Goal: Task Accomplishment & Management: Use online tool/utility

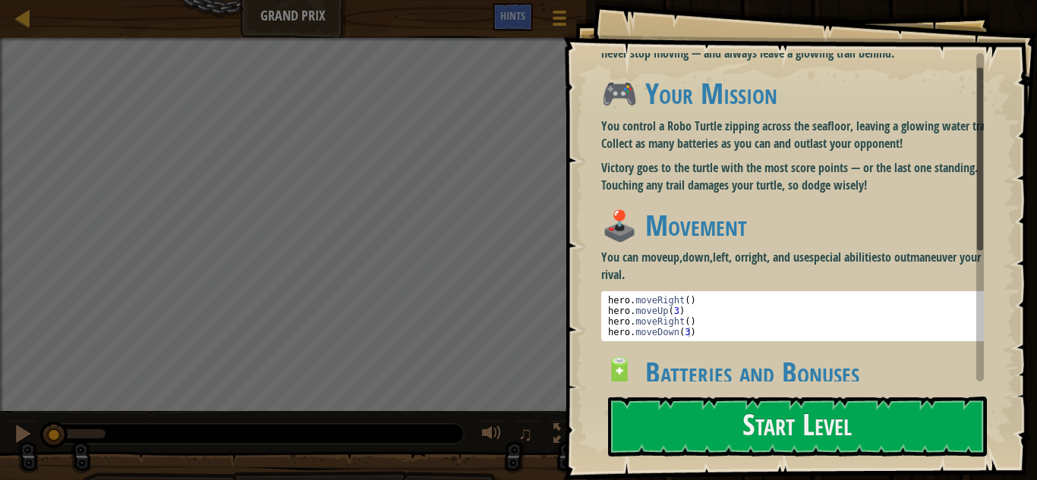
scroll to position [26, 0]
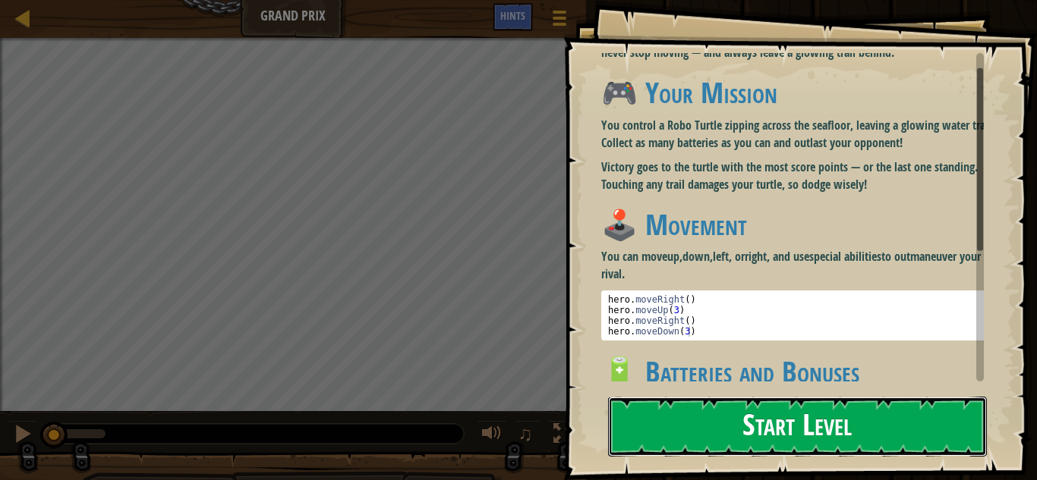
click at [693, 417] on button "Start Level" at bounding box center [797, 427] width 379 height 60
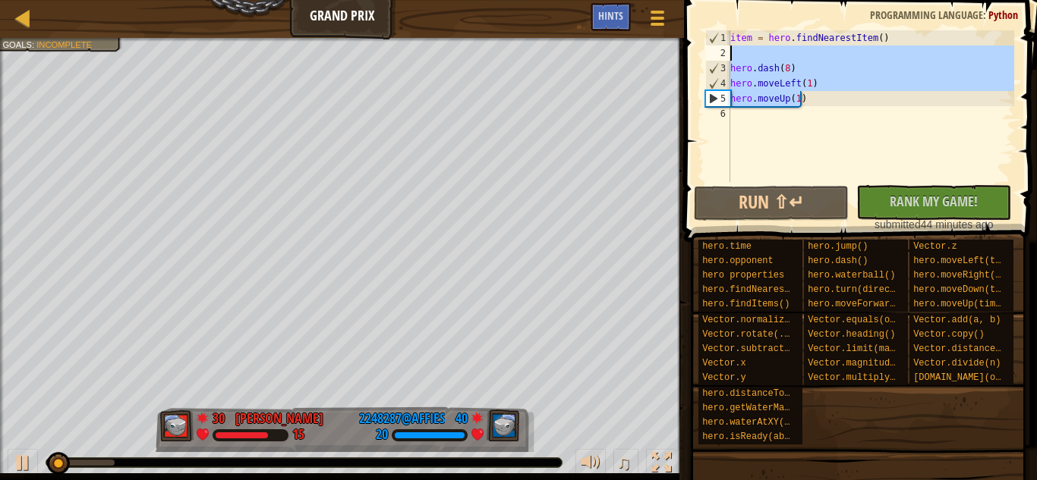
drag, startPoint x: 816, startPoint y: 96, endPoint x: 726, endPoint y: 56, distance: 98.6
click at [726, 56] on div "1 2 3 4 5 6 item = hero . findNearestItem ( ) hero . dash ( 8 ) hero . moveLeft…" at bounding box center [858, 106] width 312 height 152
type textarea "hero.dash(8)"
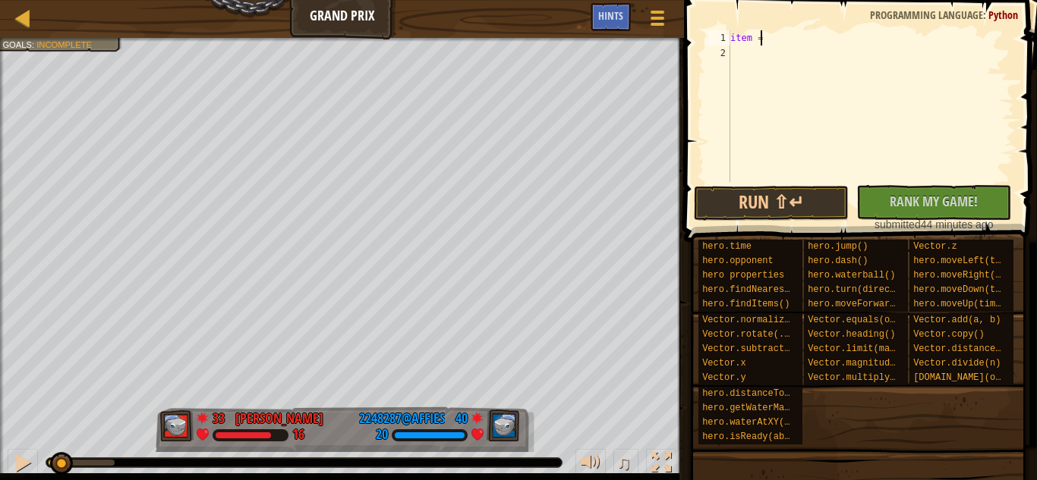
type textarea "i"
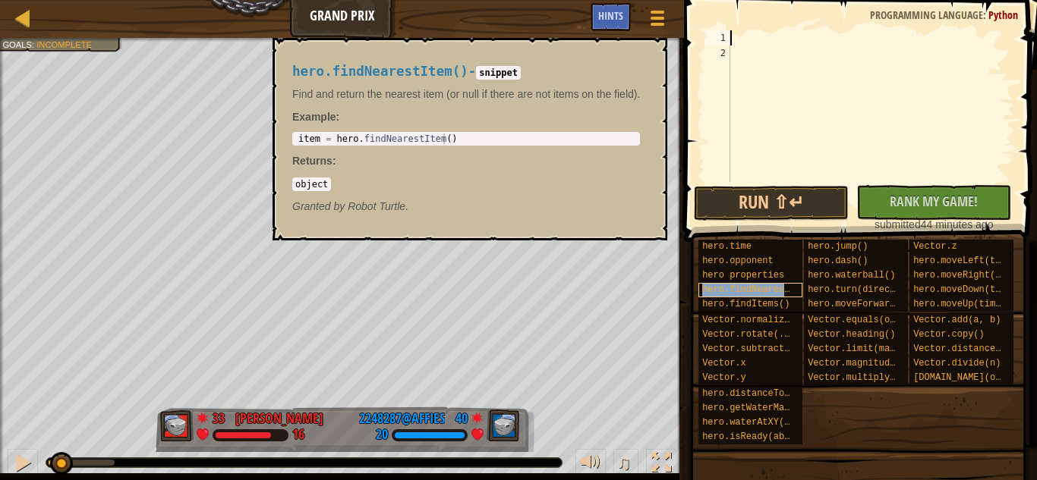
click at [730, 288] on span "hero.findNearestItem()" at bounding box center [762, 290] width 120 height 11
type textarea "hero.findNearestItem()"
drag, startPoint x: 736, startPoint y: 289, endPoint x: 789, endPoint y: 83, distance: 213.0
drag, startPoint x: 789, startPoint y: 83, endPoint x: 751, endPoint y: 297, distance: 217.3
click at [751, 297] on div "hero.findNearestItem()" at bounding box center [750, 290] width 104 height 14
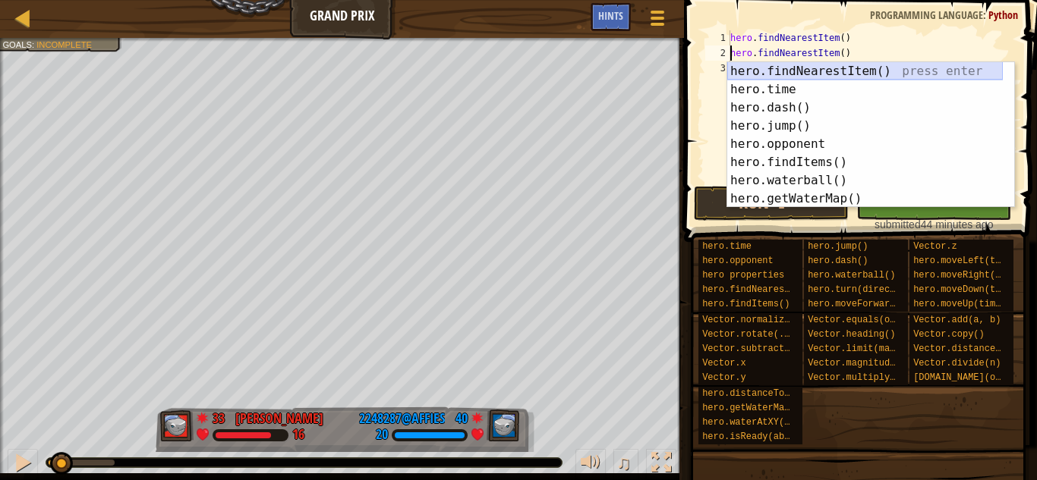
click at [772, 74] on div "hero.findNearestItem() press enter hero.time press enter hero.dash() press ente…" at bounding box center [865, 153] width 276 height 182
click at [778, 71] on div "hero.findNearestItem() press enter hero.time press enter hero.dash() press ente…" at bounding box center [865, 153] width 276 height 182
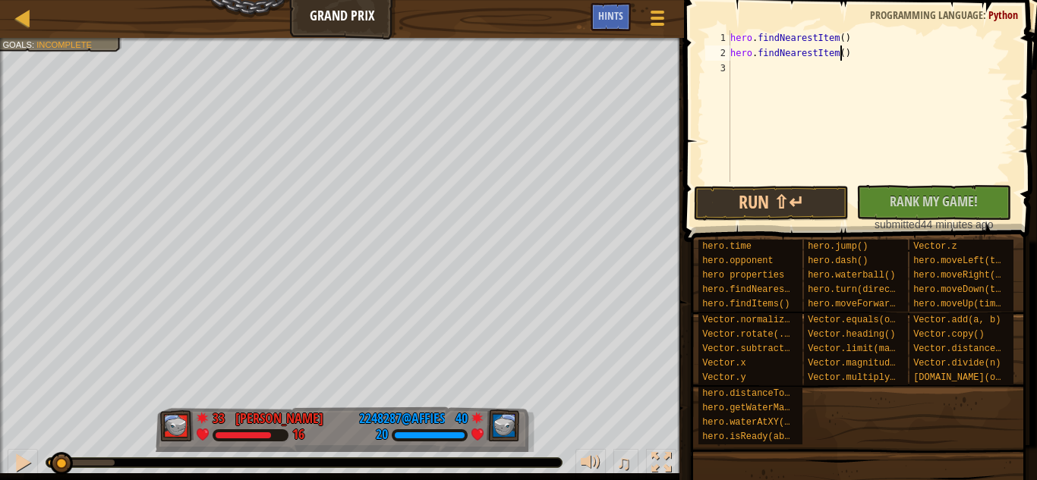
click at [884, 49] on div "hero . findNearestItem ( ) hero . findNearestItem ( )" at bounding box center [870, 121] width 287 height 182
click at [833, 35] on div "hero . findNearestItem ( ) hero . findNearestItem ( )" at bounding box center [870, 121] width 287 height 182
type textarea "hero.findNearestItem(12)"
click at [856, 62] on div "hero . findNearestItem ( 12 ) hero . findNearestItem ( )" at bounding box center [870, 121] width 287 height 182
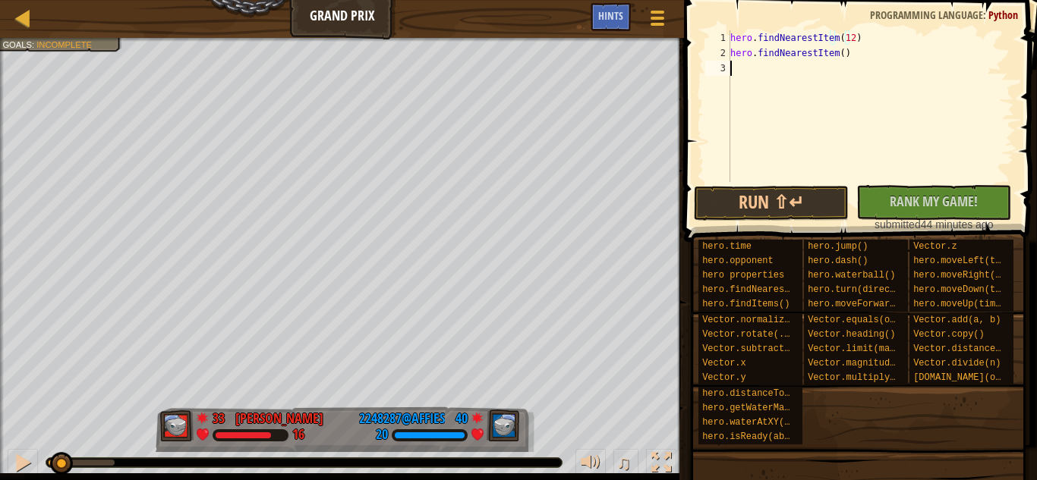
scroll to position [7, 0]
click at [856, 62] on div "hero . findNearestItem ( 12 ) hero . findNearestItem ( )" at bounding box center [870, 121] width 287 height 182
click at [855, 53] on div "hero . findNearestItem ( 12 ) hero . findNearestItem ( )" at bounding box center [870, 121] width 287 height 182
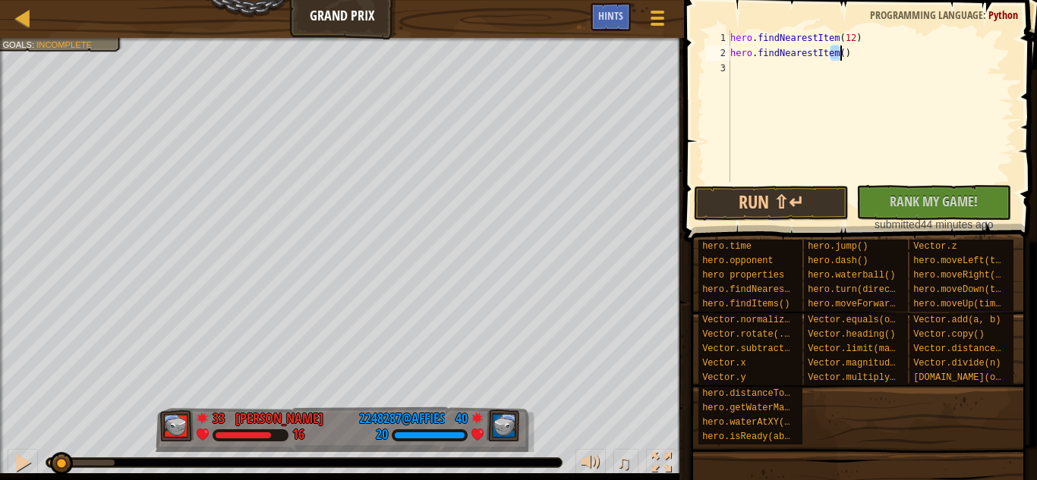
type textarea "hero.findNearestItem()"
click at [762, 195] on button "Run ⇧↵" at bounding box center [771, 203] width 155 height 35
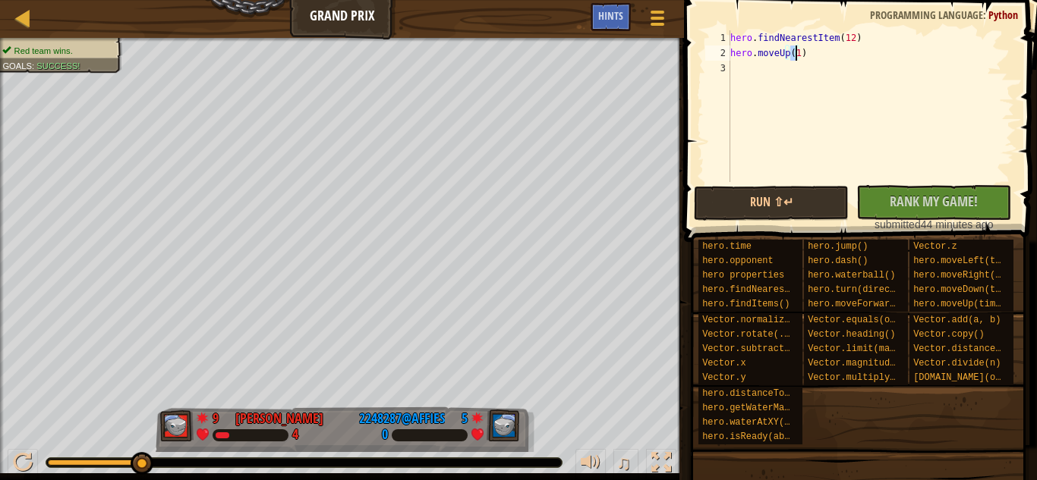
type textarea "hero.moveUp(4)"
click at [779, 71] on div "hero . findNearestItem ( 12 ) hero . moveUp ( 4 )" at bounding box center [870, 121] width 287 height 182
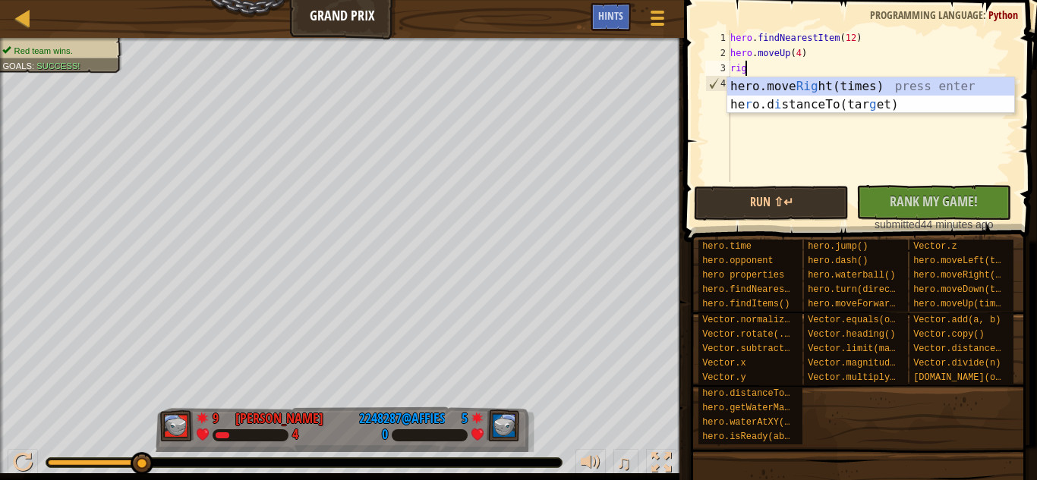
scroll to position [7, 1]
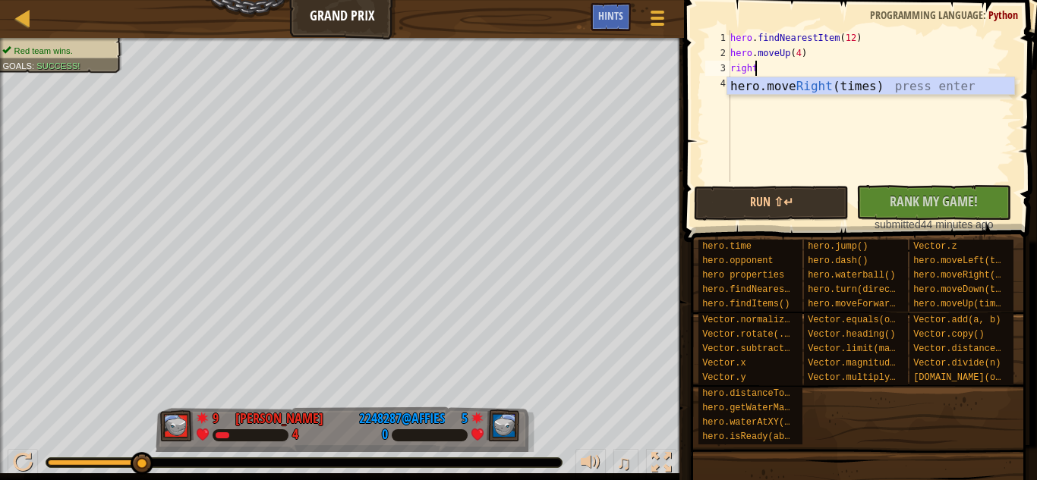
type textarea "right4"
click at [795, 92] on div "hero . findNearestItem ( 12 ) hero . moveUp ( 4 ) right4" at bounding box center [870, 121] width 287 height 182
click at [786, 69] on div "hero . findNearestItem ( 12 ) hero . moveUp ( 4 ) right4" at bounding box center [870, 121] width 287 height 182
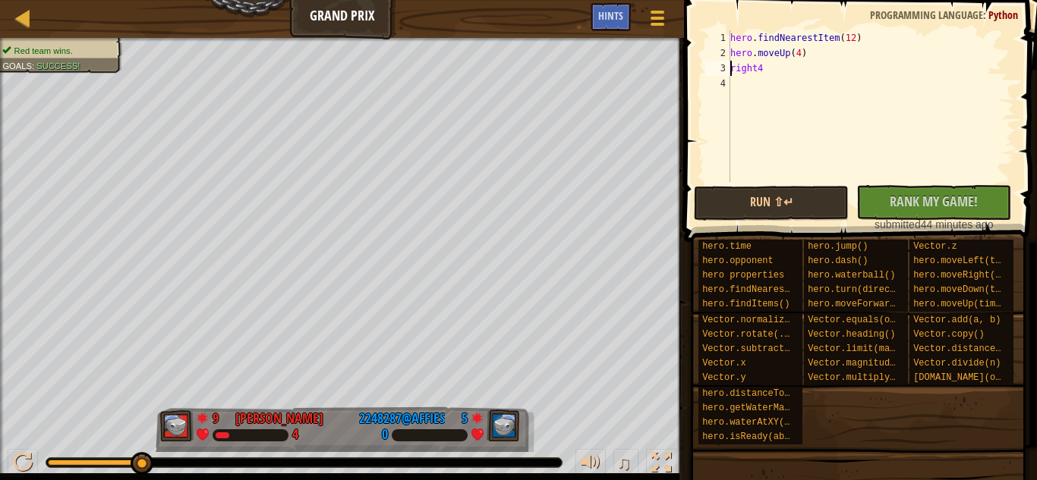
click at [786, 69] on div "hero . findNearestItem ( 12 ) hero . moveUp ( 4 ) right4" at bounding box center [870, 121] width 287 height 182
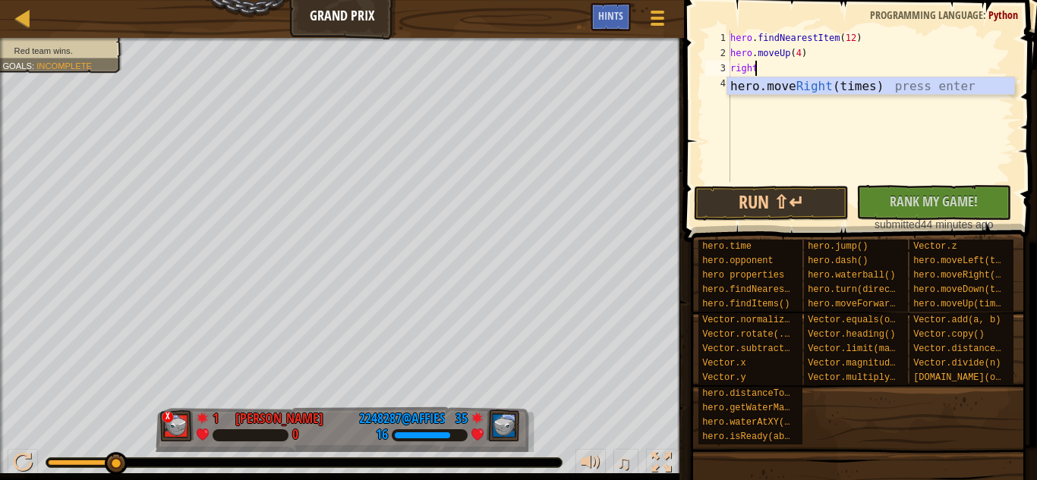
click at [804, 85] on div "hero.move Right (times) press enter" at bounding box center [870, 104] width 287 height 55
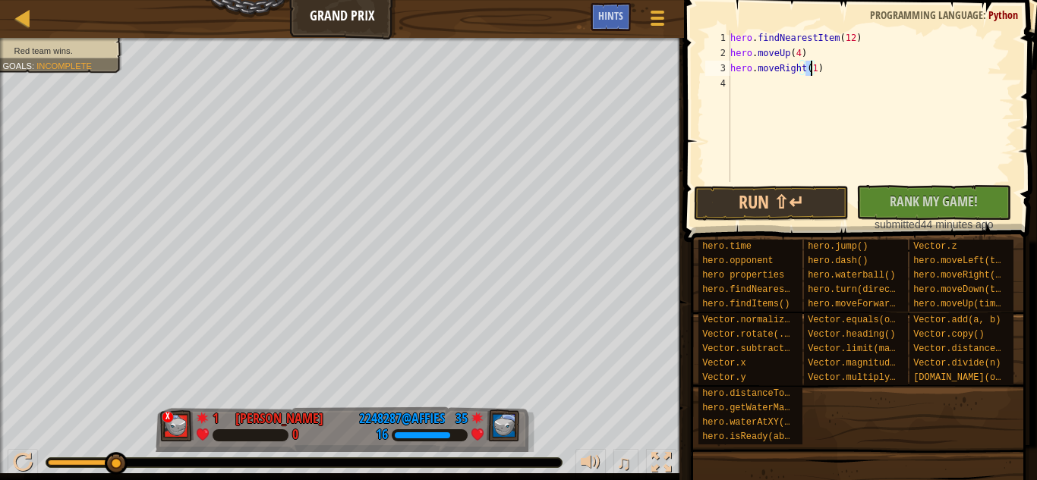
type textarea "hero.moveRight(4)"
click at [783, 96] on div "hero . findNearestItem ( 12 ) hero . moveUp ( 4 ) hero . moveRight ( 4 )" at bounding box center [870, 121] width 287 height 182
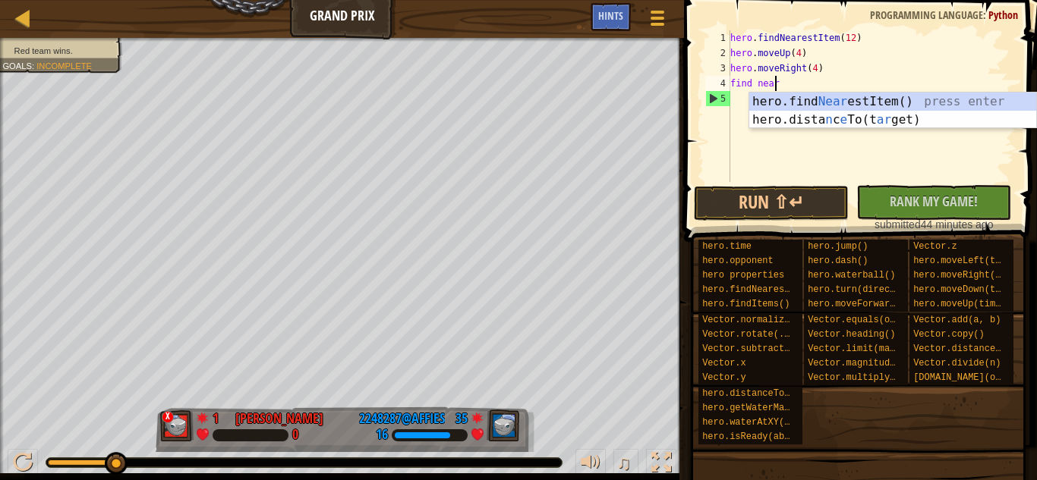
scroll to position [7, 3]
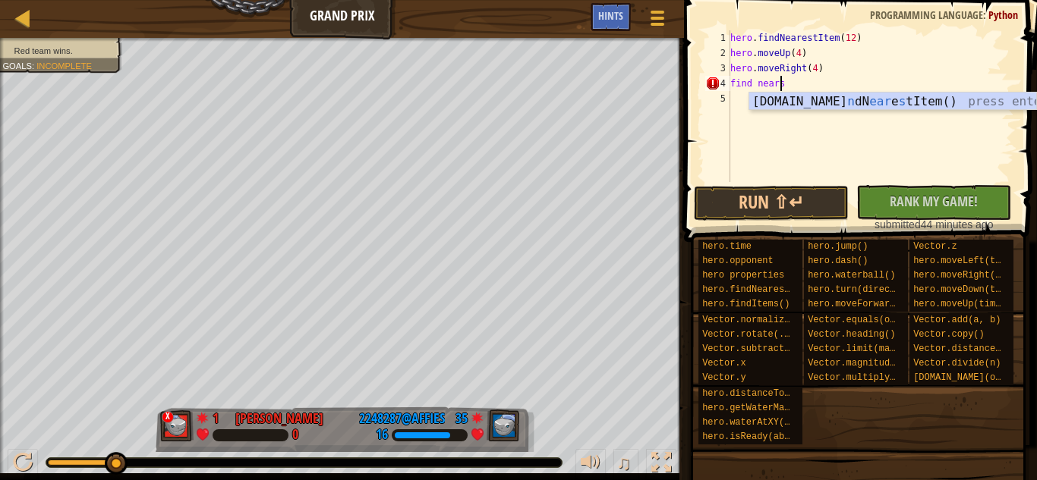
click at [783, 97] on div "[DOMAIN_NAME] n dN ear e s tItem() press enter" at bounding box center [892, 120] width 287 height 55
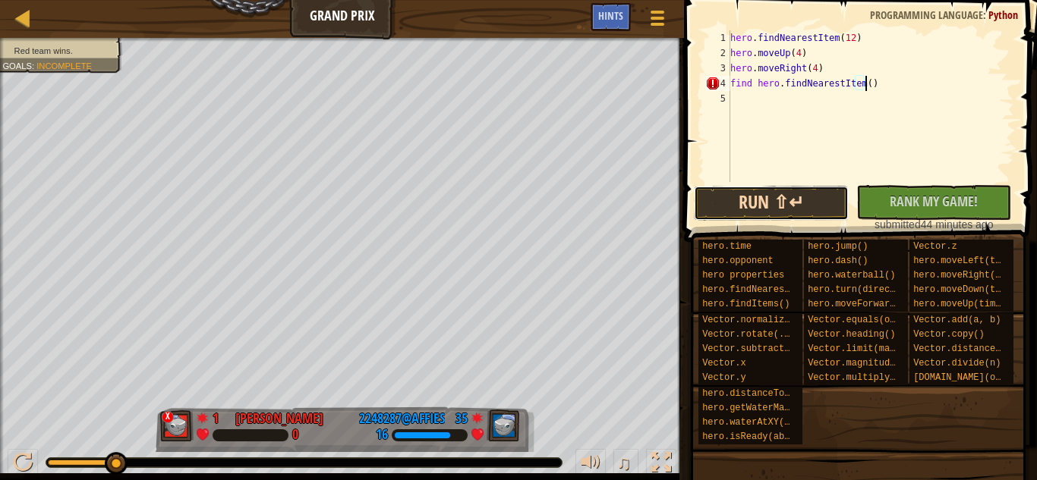
click at [819, 207] on button "Run ⇧↵" at bounding box center [771, 203] width 155 height 35
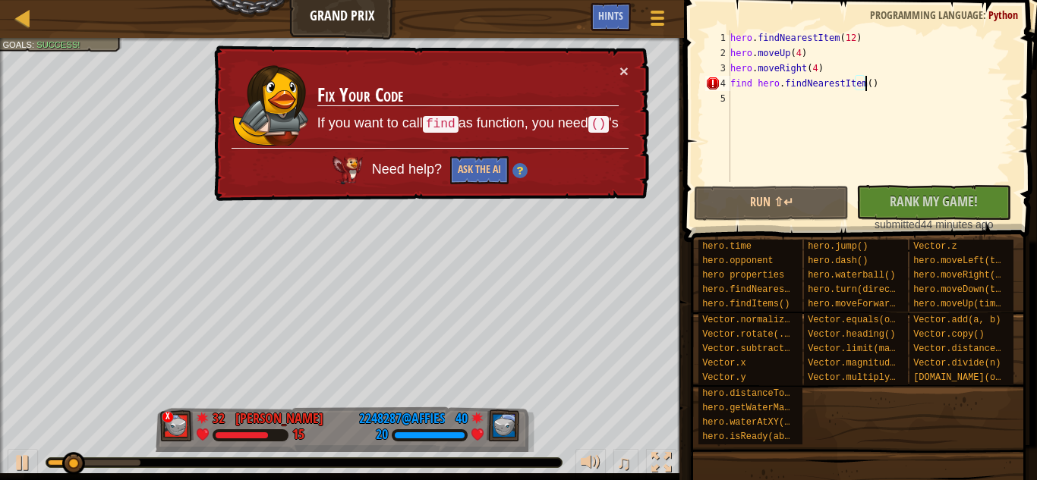
click at [860, 84] on div "hero . findNearestItem ( 12 ) hero . moveUp ( 4 ) hero . moveRight ( 4 ) find h…" at bounding box center [870, 121] width 287 height 182
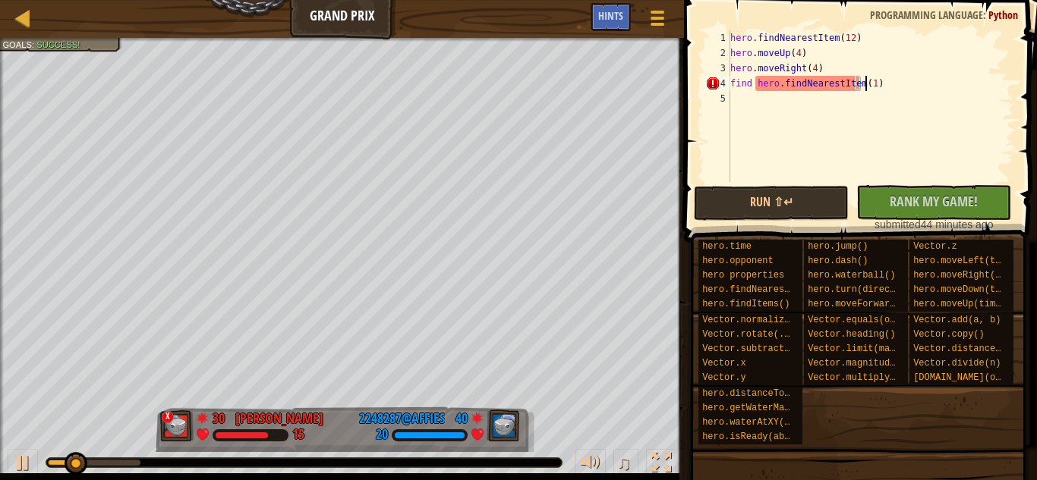
scroll to position [7, 11]
type textarea "find hero.findNearestItem(1)"
click at [774, 201] on button "Run ⇧↵" at bounding box center [771, 203] width 155 height 35
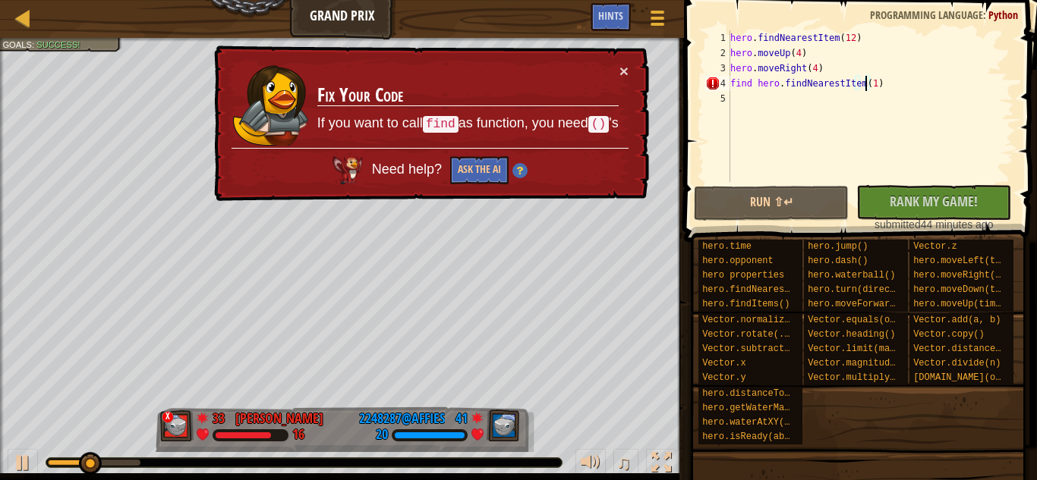
click at [890, 87] on div "hero . findNearestItem ( 12 ) hero . moveUp ( 4 ) hero . moveRight ( 4 ) find h…" at bounding box center [870, 121] width 287 height 182
click at [851, 102] on div "hero . findNearestItem ( 12 ) hero . moveUp ( 4 ) hero . moveRight ( 4 ) find h…" at bounding box center [870, 121] width 287 height 182
click at [743, 83] on div "hero . findNearestItem ( 12 ) hero . moveUp ( 4 ) hero . moveRight ( 4 ) find h…" at bounding box center [870, 121] width 287 height 182
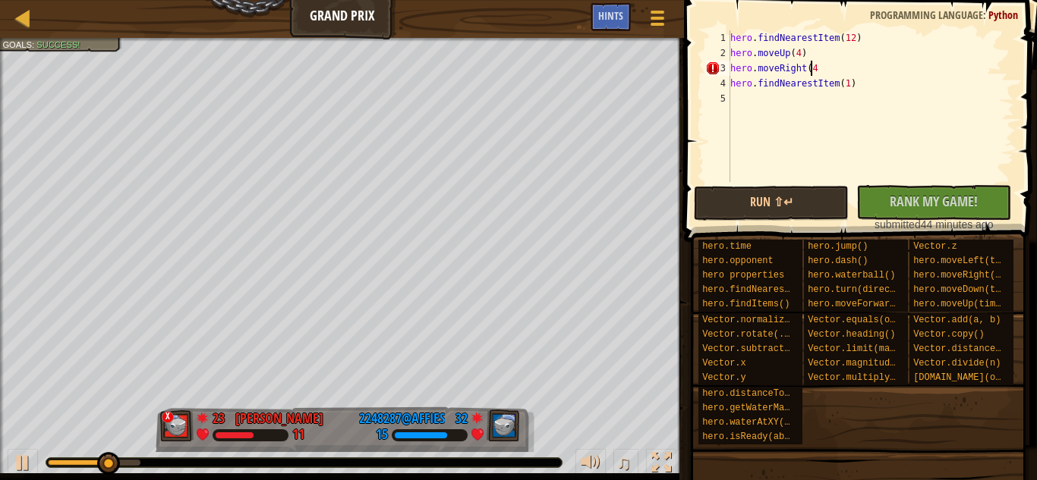
click at [830, 70] on div "hero . findNearestItem ( 12 ) hero . moveUp ( 4 ) hero . moveRight ( 4 hero . f…" at bounding box center [870, 121] width 287 height 182
click at [815, 195] on button "Run ⇧↵" at bounding box center [771, 203] width 155 height 35
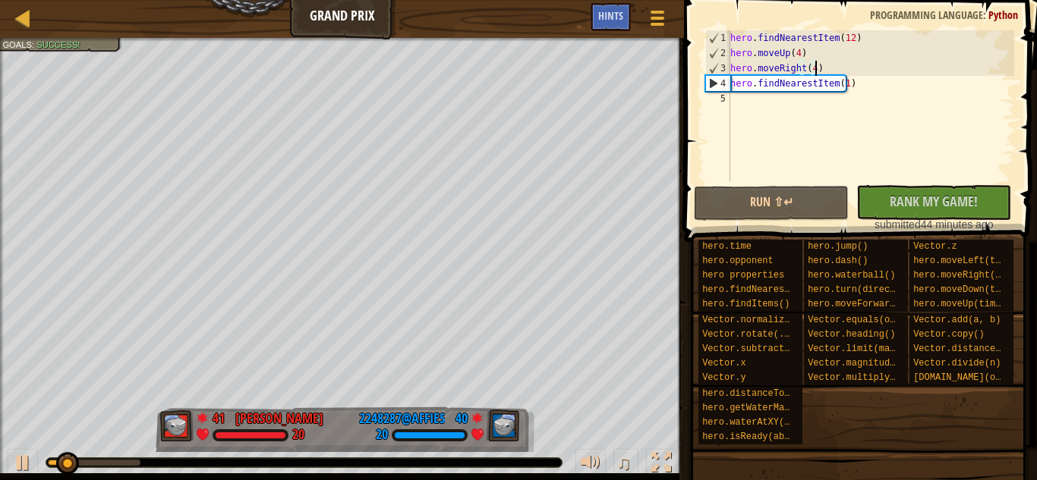
click at [792, 53] on div "hero . findNearestItem ( 12 ) hero . moveUp ( 4 ) hero . moveRight ( 4 ) hero .…" at bounding box center [870, 121] width 287 height 182
click at [794, 53] on div "hero . findNearestItem ( 12 ) hero . moveUp ( 4 ) hero . moveRight ( 4 ) hero .…" at bounding box center [870, 106] width 287 height 152
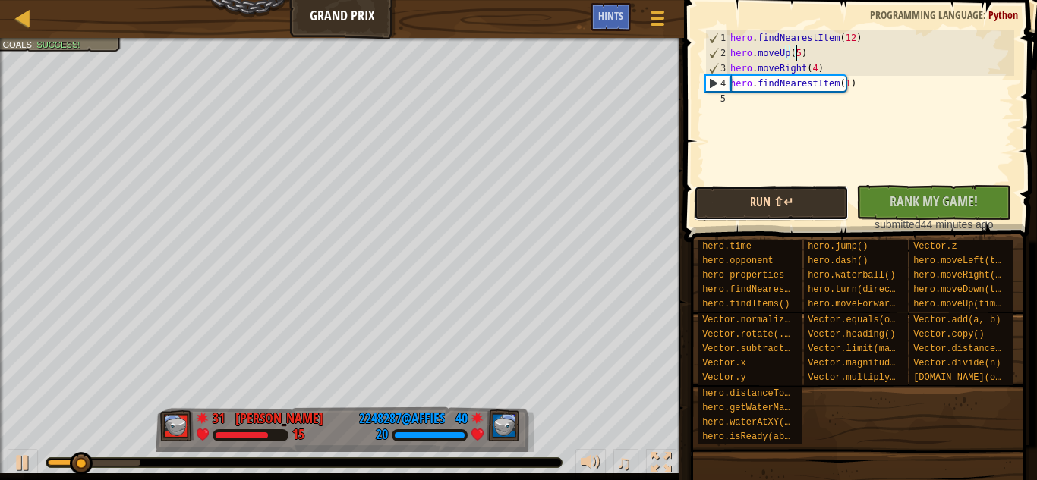
click at [784, 200] on button "Run ⇧↵" at bounding box center [771, 203] width 155 height 35
type textarea "hero.moveUp(6)"
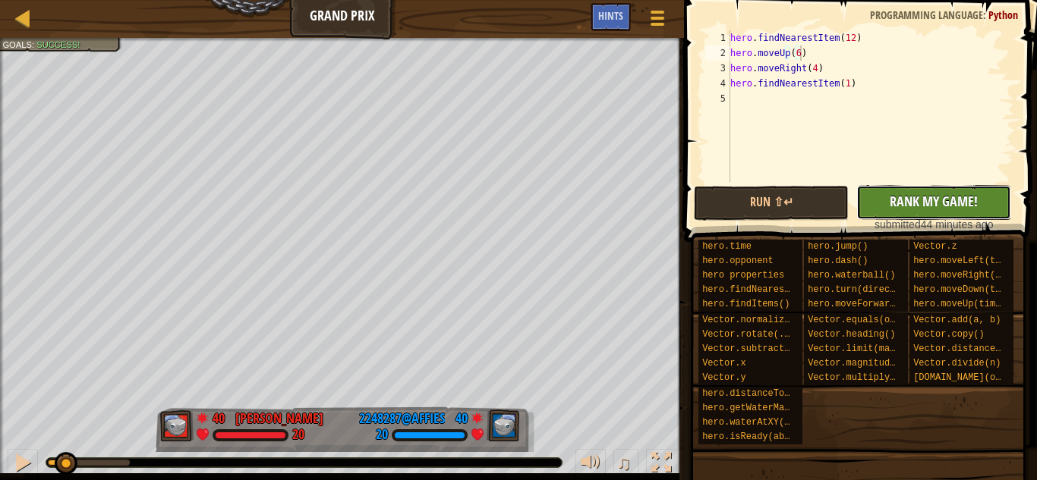
click at [902, 202] on span "Rank My Game!" at bounding box center [934, 201] width 88 height 19
click at [925, 209] on div "No New Code to Rank Rank My Game! Submitting... Submitted for Ranking Failed to…" at bounding box center [926, 208] width 155 height 47
click at [812, 197] on button "Run ⇧↵" at bounding box center [771, 203] width 155 height 35
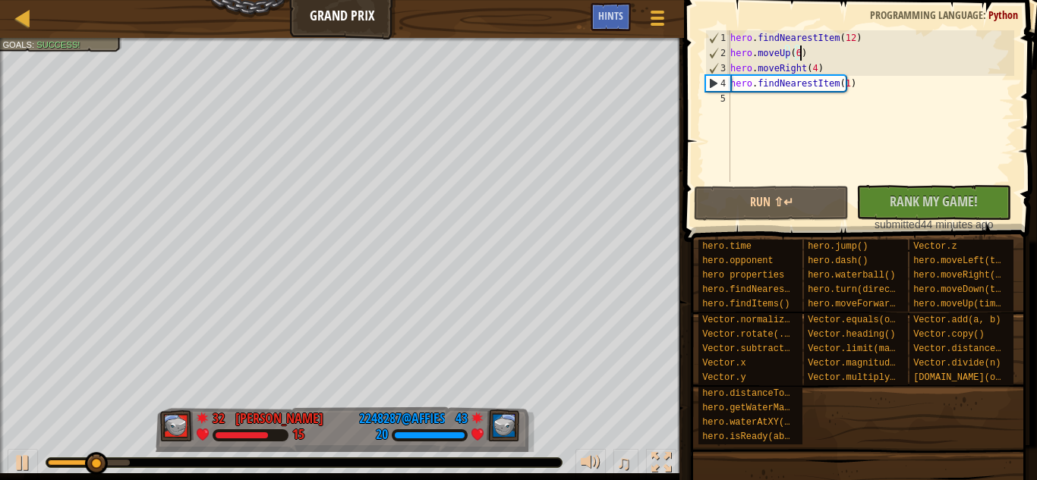
click at [824, 73] on div "hero . findNearestItem ( 12 ) hero . moveUp ( 6 ) hero . moveRight ( 4 ) hero .…" at bounding box center [870, 121] width 287 height 182
type textarea "hero.moveRight(4)"
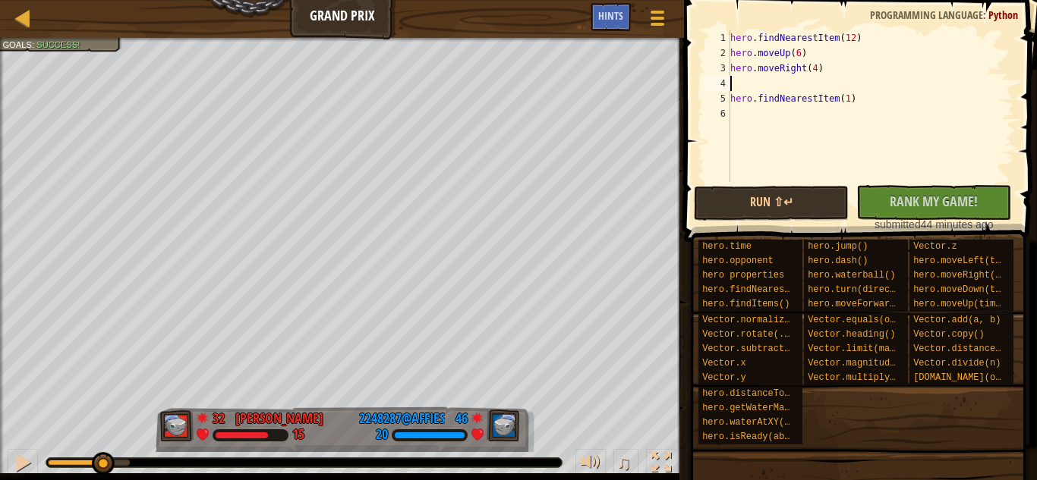
click at [832, 81] on div "hero . findNearestItem ( 12 ) hero . moveUp ( 6 ) hero . moveRight ( 4 ) hero .…" at bounding box center [870, 121] width 287 height 182
type textarea "y"
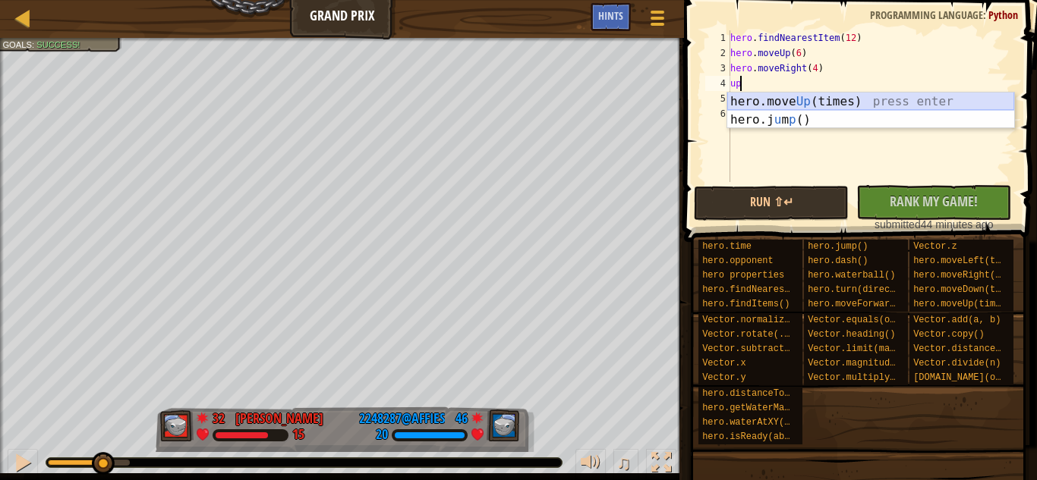
click at [775, 99] on div "hero.move Up (times) press enter hero.j u m p () press enter" at bounding box center [870, 129] width 287 height 73
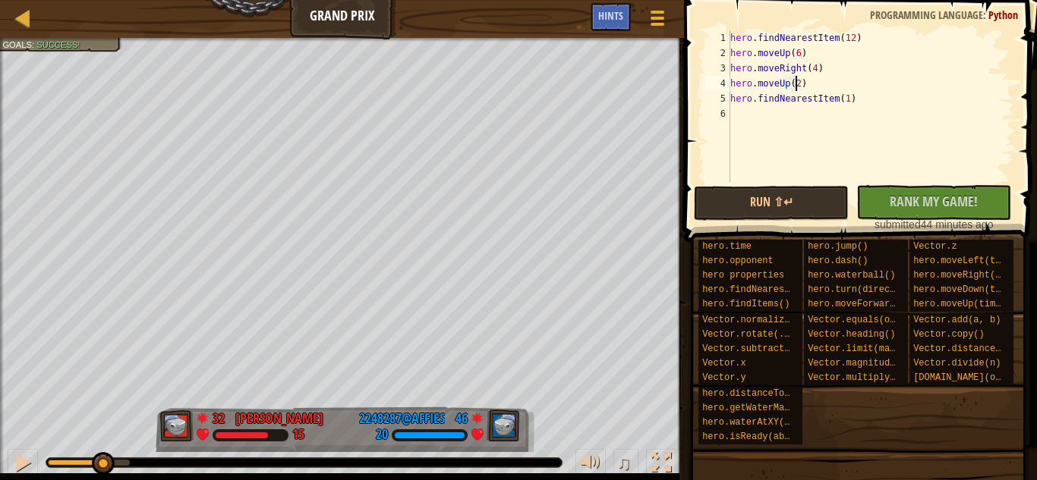
scroll to position [7, 5]
click at [764, 213] on button "Run ⇧↵" at bounding box center [771, 203] width 155 height 35
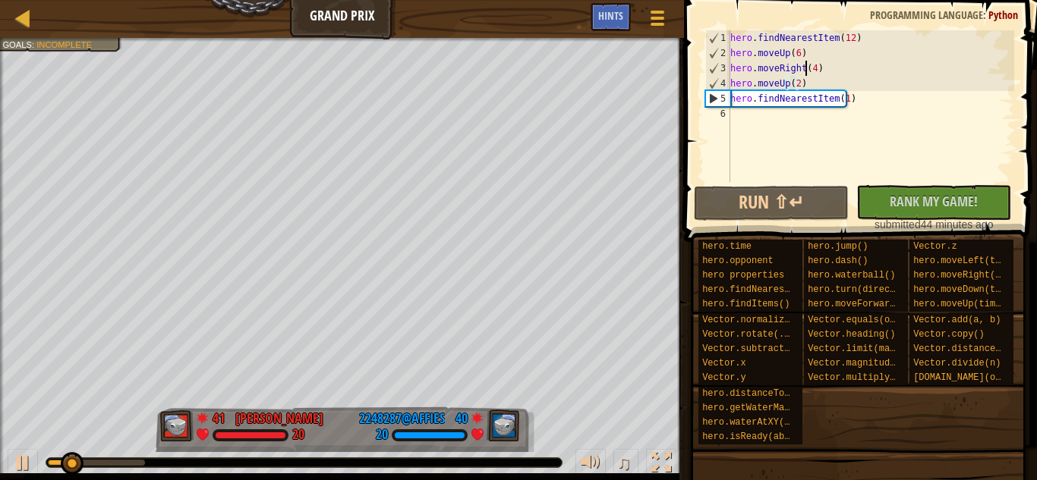
click at [805, 71] on div "hero . findNearestItem ( 12 ) hero . moveUp ( 6 ) hero . moveRight ( 4 ) hero .…" at bounding box center [870, 121] width 287 height 182
click at [807, 71] on div "hero . findNearestItem ( 12 ) hero . moveUp ( 6 ) hero . moveRight ( 4 ) hero .…" at bounding box center [870, 121] width 287 height 182
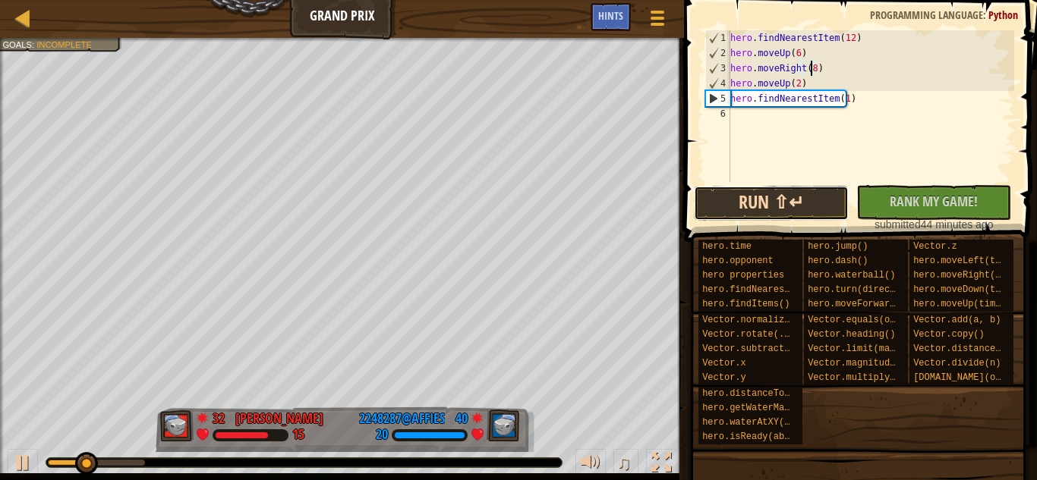
click at [802, 206] on button "Run ⇧↵" at bounding box center [771, 203] width 155 height 35
click at [784, 209] on button "Run ⇧↵" at bounding box center [771, 203] width 155 height 35
click at [783, 197] on button "Run ⇧↵" at bounding box center [771, 203] width 155 height 35
click at [764, 200] on button "Run ⇧↵" at bounding box center [771, 203] width 155 height 35
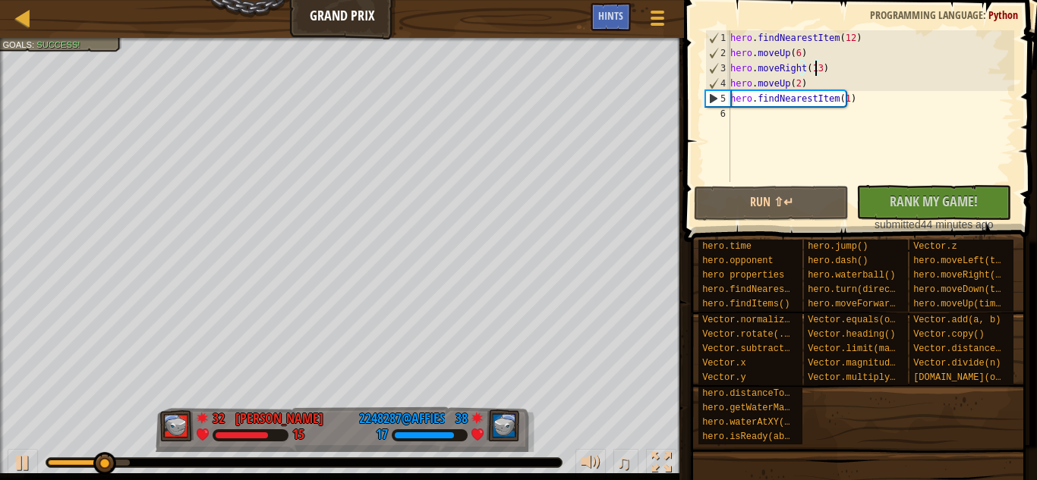
click at [857, 105] on div "hero . findNearestItem ( 12 ) hero . moveUp ( 6 ) hero . moveRight ( 13 ) hero …" at bounding box center [870, 121] width 287 height 182
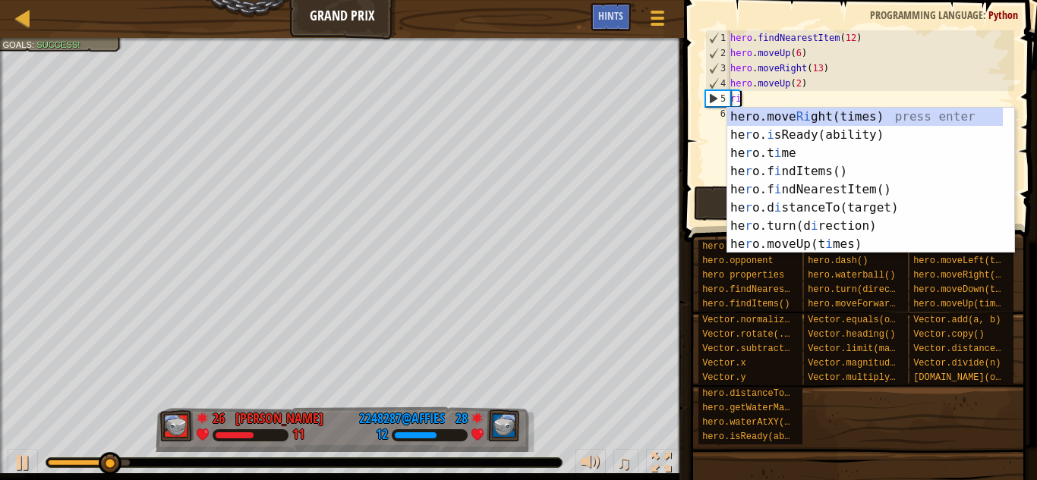
scroll to position [7, 1]
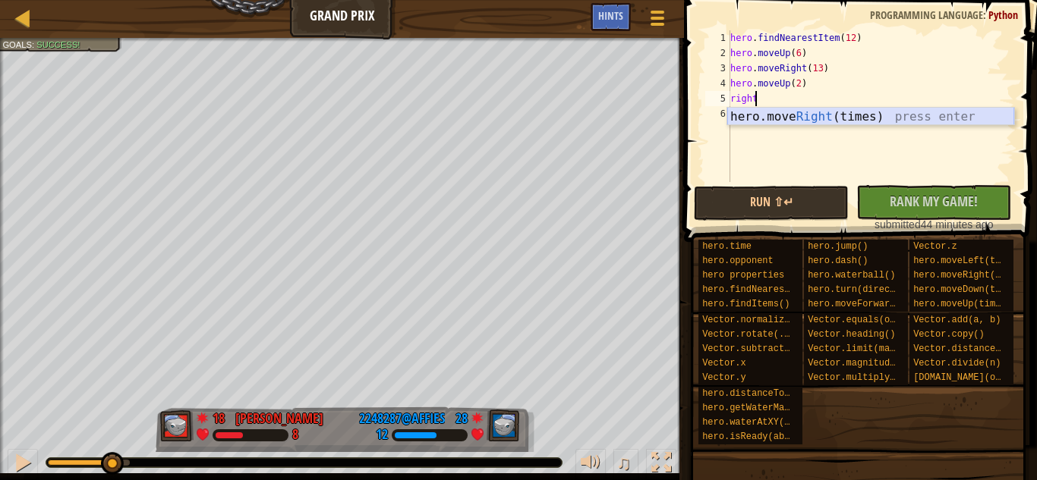
click at [868, 118] on div "hero.move Right (times) press enter" at bounding box center [870, 135] width 287 height 55
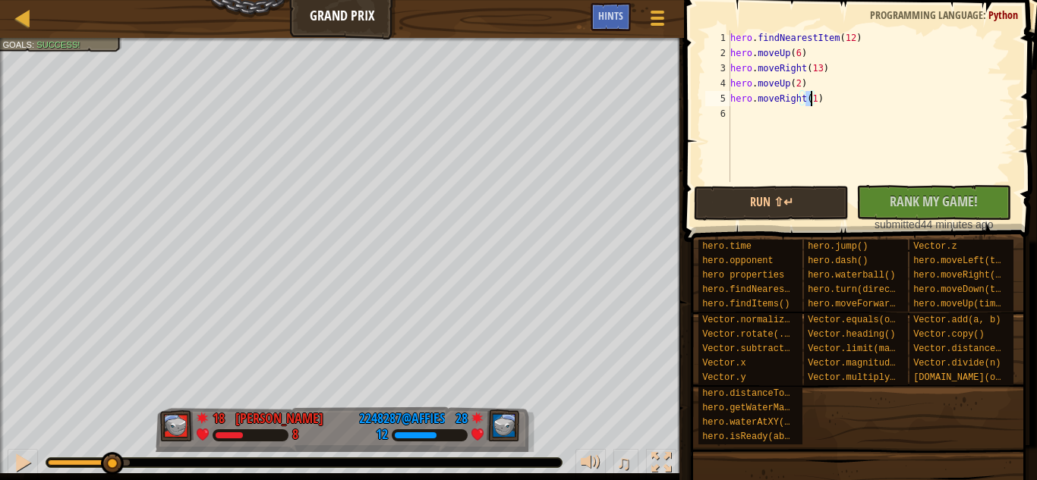
scroll to position [7, 6]
type textarea "hero.moveRight(2)"
click at [797, 204] on button "Run ⇧↵" at bounding box center [771, 203] width 155 height 35
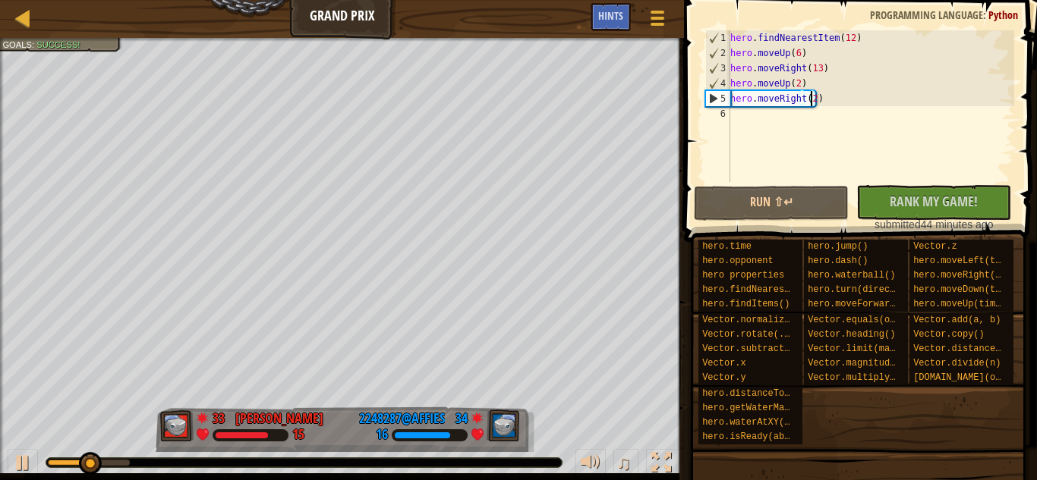
click at [790, 124] on div "hero . findNearestItem ( 12 ) hero . moveUp ( 6 ) hero . moveRight ( 13 ) hero …" at bounding box center [870, 121] width 287 height 182
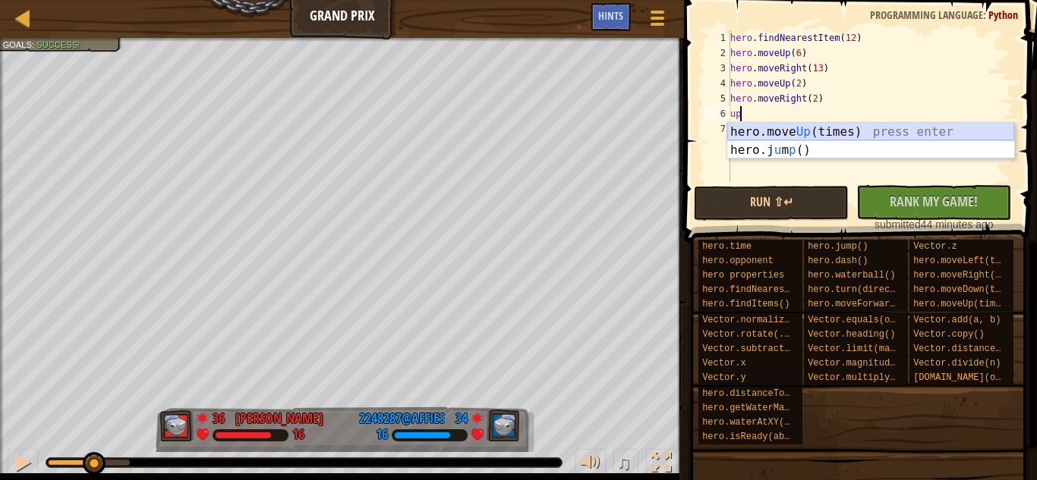
click at [787, 134] on div "hero.move Up (times) press enter hero.j u m p () press enter" at bounding box center [870, 159] width 287 height 73
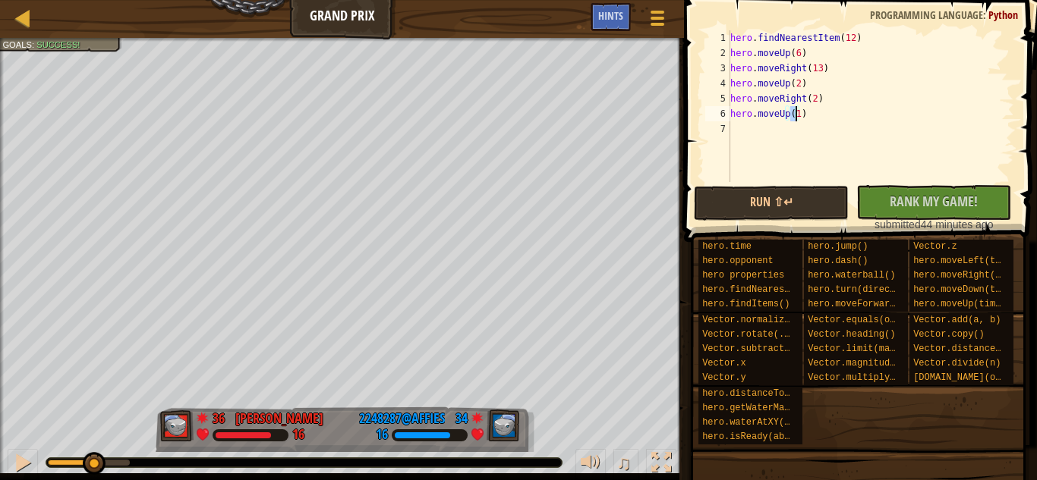
scroll to position [7, 5]
type textarea "hero.moveUp(4)"
click at [792, 203] on button "Run ⇧↵" at bounding box center [771, 203] width 155 height 35
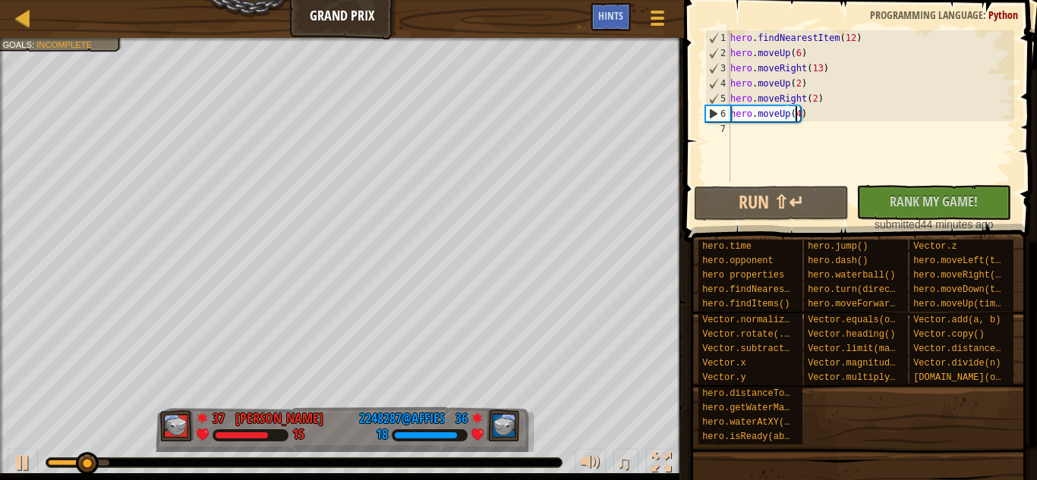
click at [766, 132] on div "hero . findNearestItem ( 12 ) hero . moveUp ( 6 ) hero . moveRight ( 13 ) hero …" at bounding box center [870, 121] width 287 height 182
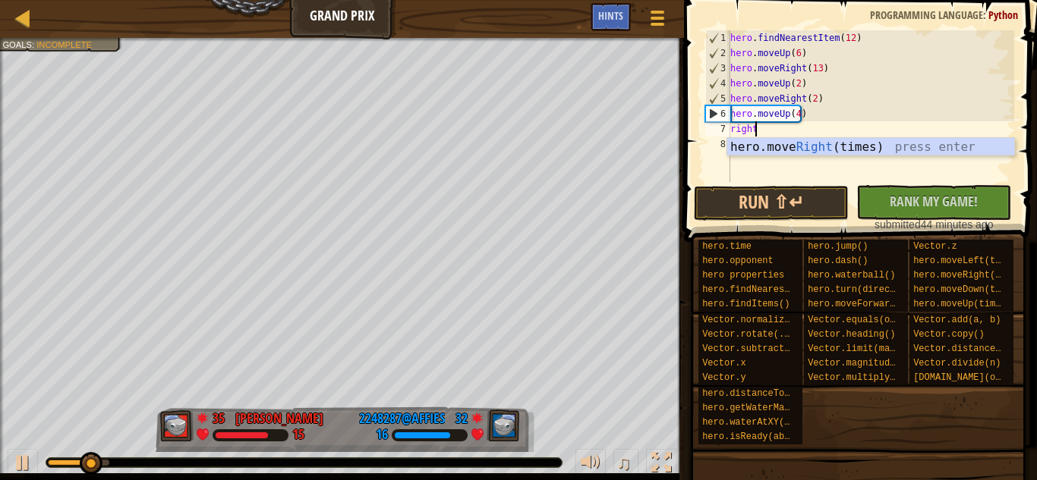
scroll to position [7, 1]
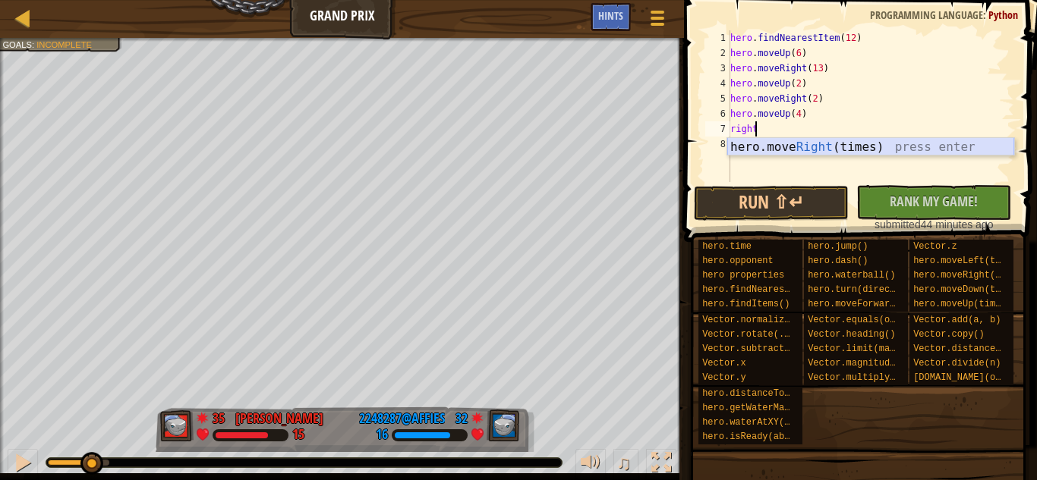
click at [770, 144] on div "hero.move Right (times) press enter" at bounding box center [870, 165] width 287 height 55
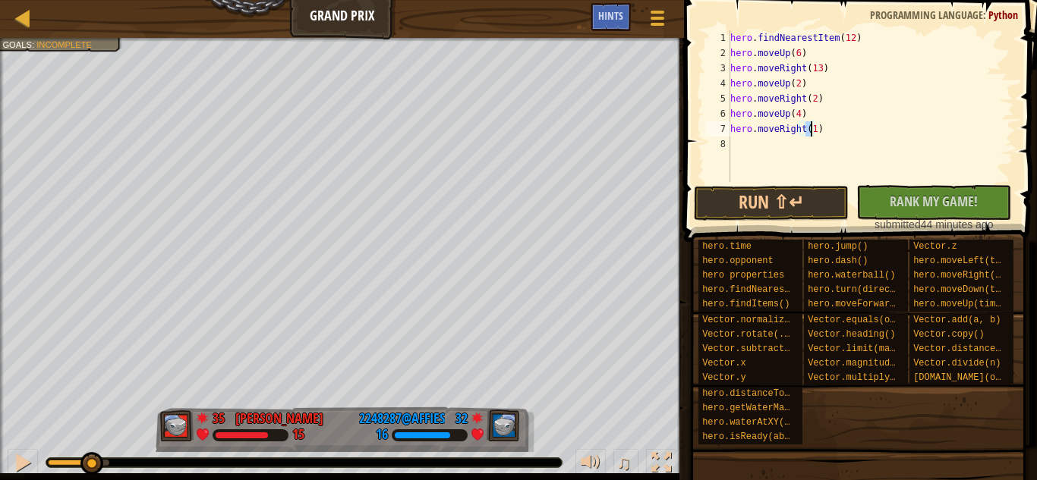
scroll to position [7, 6]
type textarea "hero.moveRight(3)"
click at [821, 209] on button "Run ⇧↵" at bounding box center [771, 203] width 155 height 35
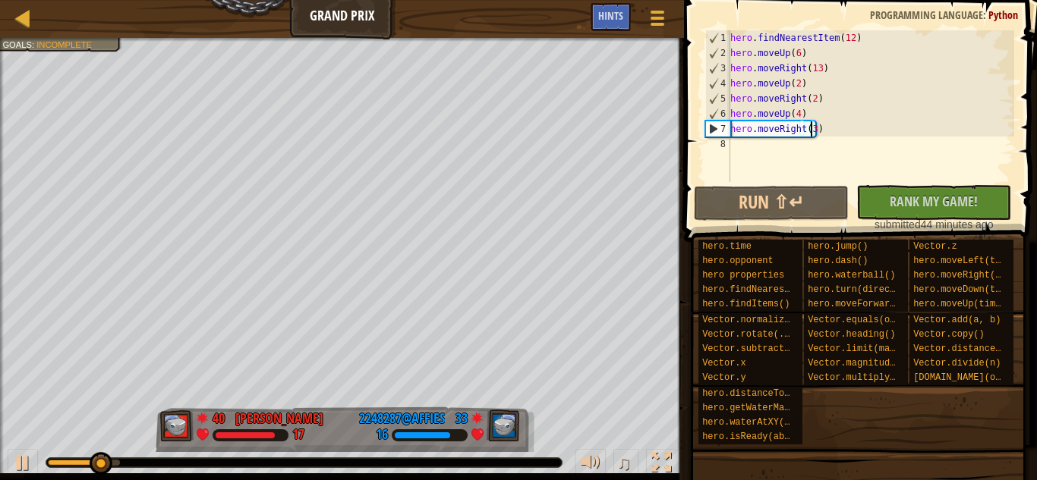
click at [761, 151] on div "hero . findNearestItem ( 12 ) hero . moveUp ( 6 ) hero . moveRight ( 13 ) hero …" at bounding box center [870, 121] width 287 height 182
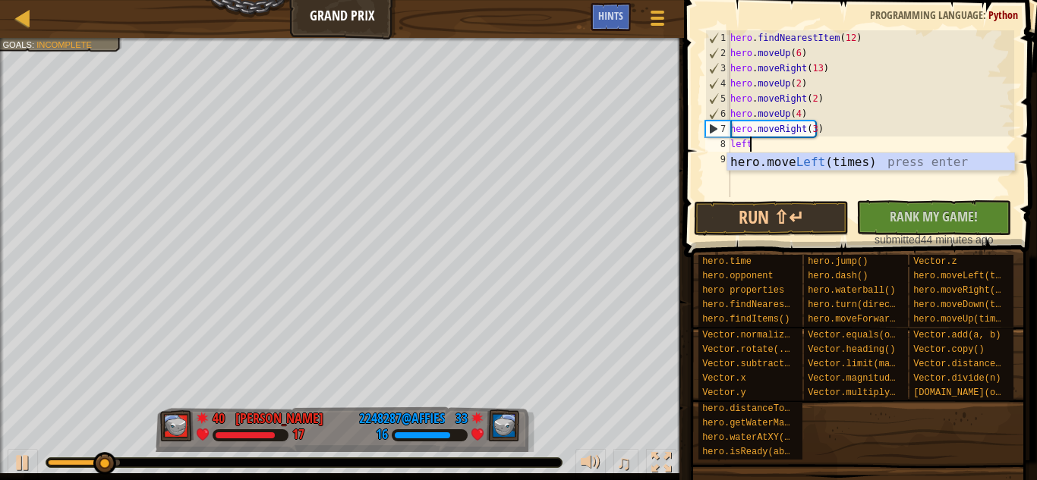
scroll to position [7, 1]
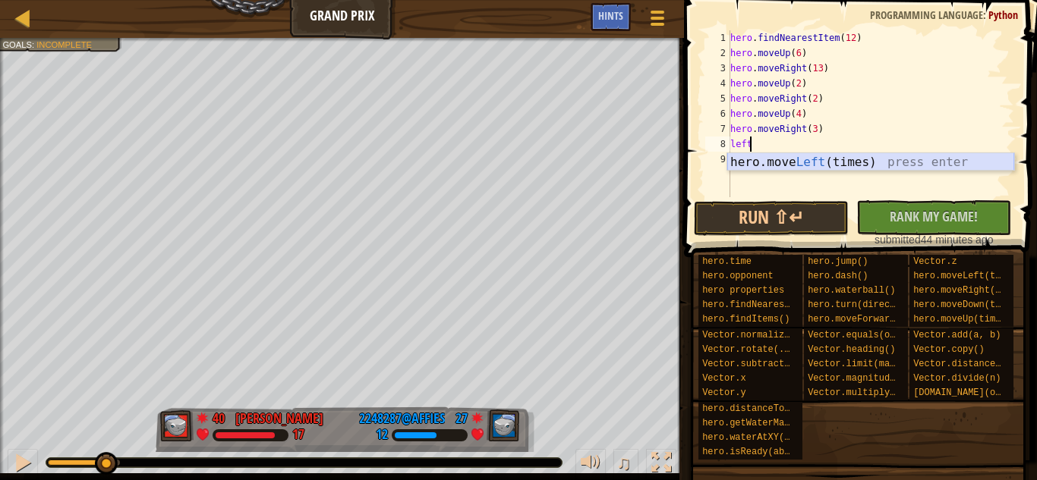
click at [774, 164] on div "hero.move Left (times) press enter" at bounding box center [870, 180] width 287 height 55
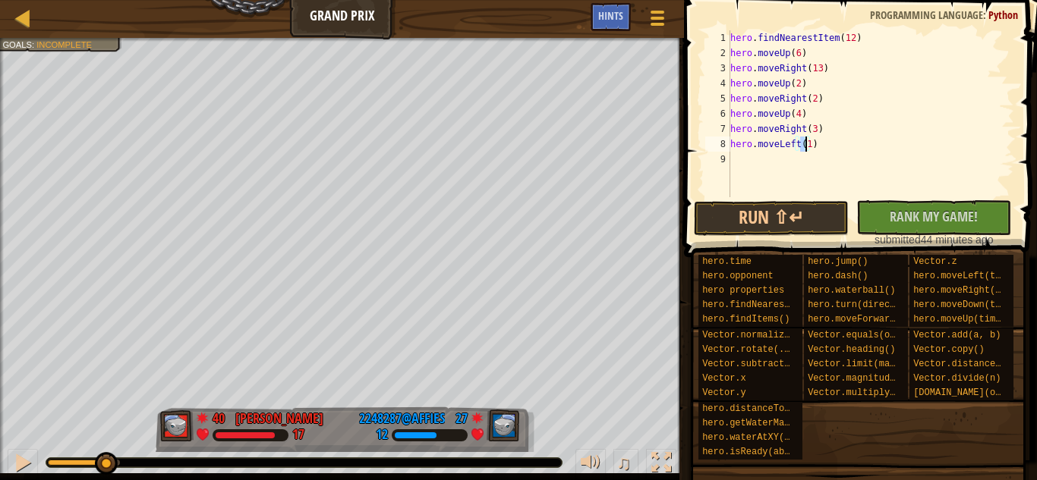
type textarea "hero.moveLeft(5)"
click at [800, 167] on div "hero . findNearestItem ( 12 ) hero . moveUp ( 6 ) hero . moveRight ( 13 ) hero …" at bounding box center [870, 128] width 287 height 197
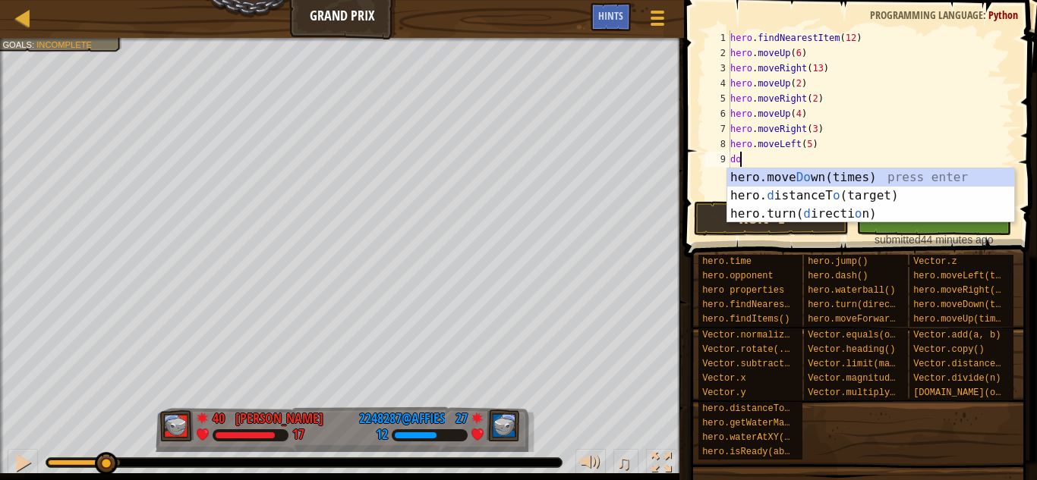
scroll to position [7, 1]
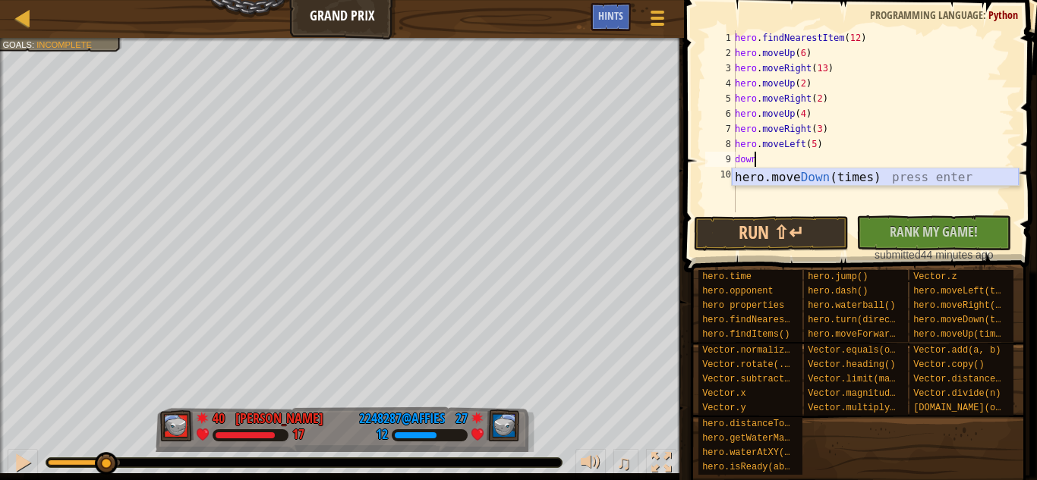
click at [796, 175] on div "hero.move Down (times) press enter" at bounding box center [875, 196] width 287 height 55
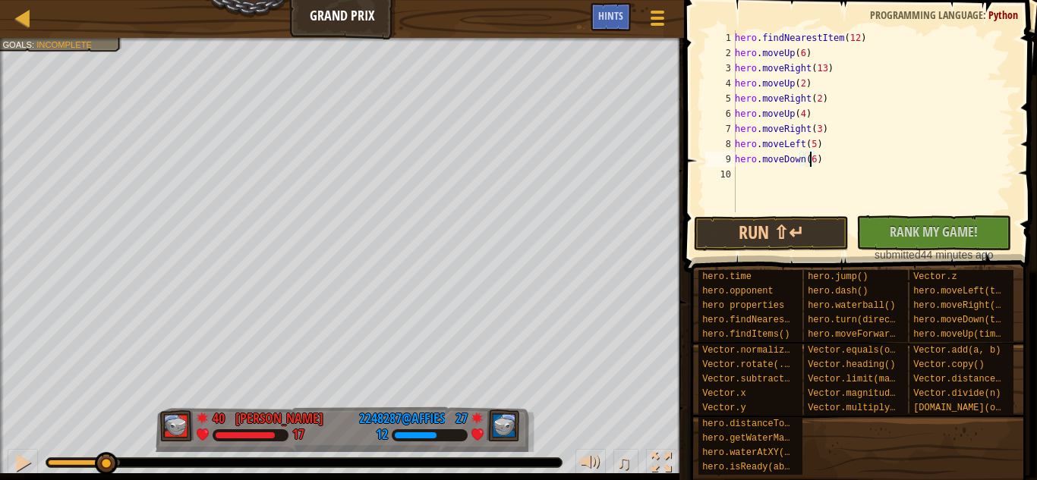
scroll to position [7, 5]
click at [806, 234] on button "Run ⇧↵" at bounding box center [771, 233] width 155 height 35
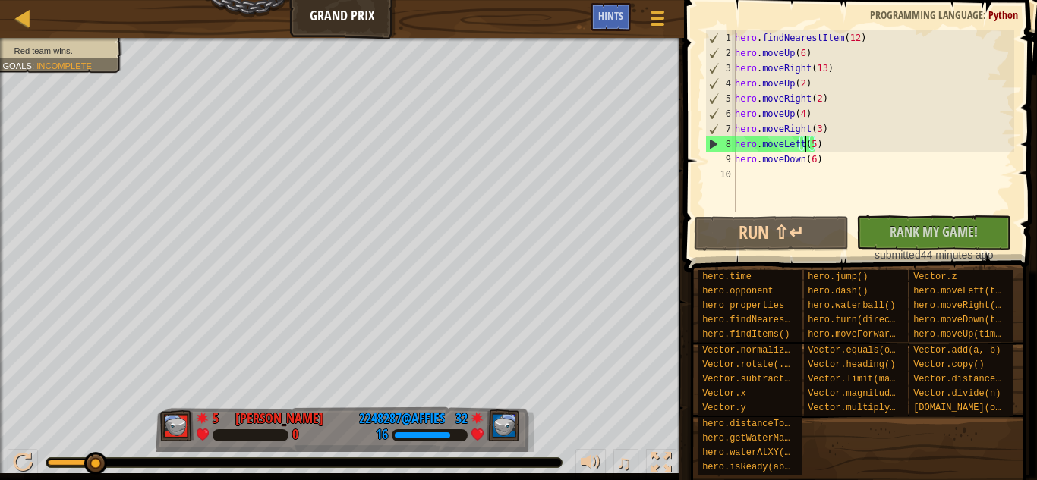
click at [805, 143] on div "hero . findNearestItem ( 12 ) hero . moveUp ( 6 ) hero . moveRight ( 13 ) hero …" at bounding box center [873, 136] width 282 height 213
click at [811, 143] on div "hero . findNearestItem ( 12 ) hero . moveUp ( 6 ) hero . moveRight ( 13 ) hero …" at bounding box center [873, 136] width 282 height 213
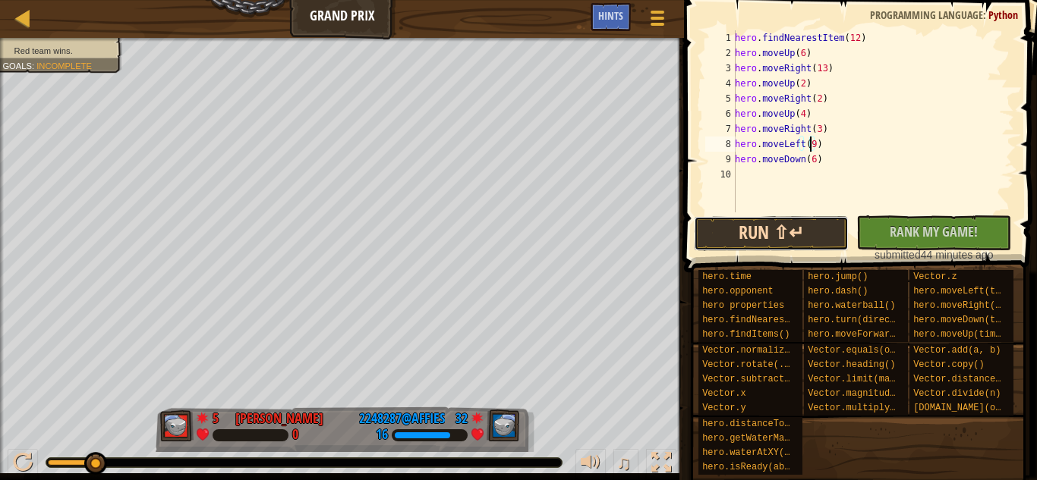
click at [756, 235] on button "Run ⇧↵" at bounding box center [771, 233] width 155 height 35
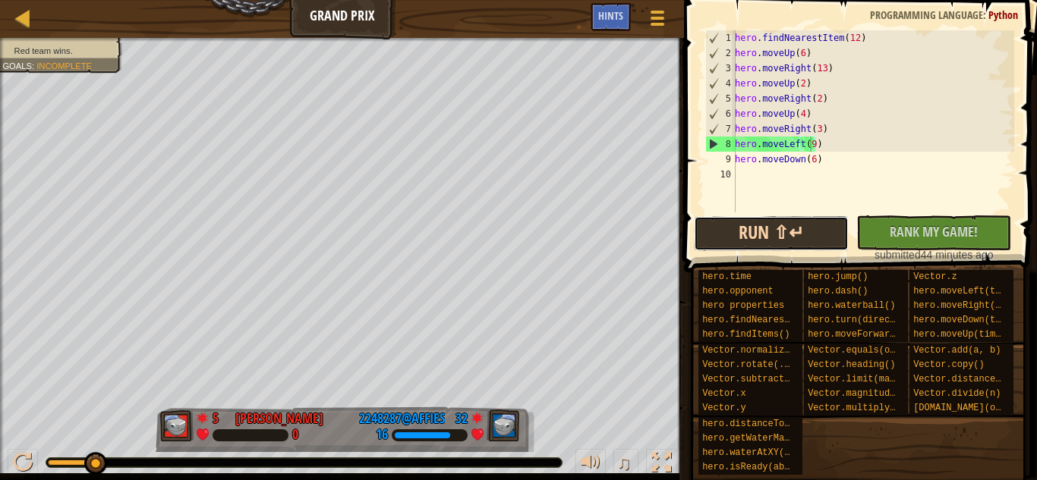
click at [748, 233] on button "Run ⇧↵" at bounding box center [771, 233] width 155 height 35
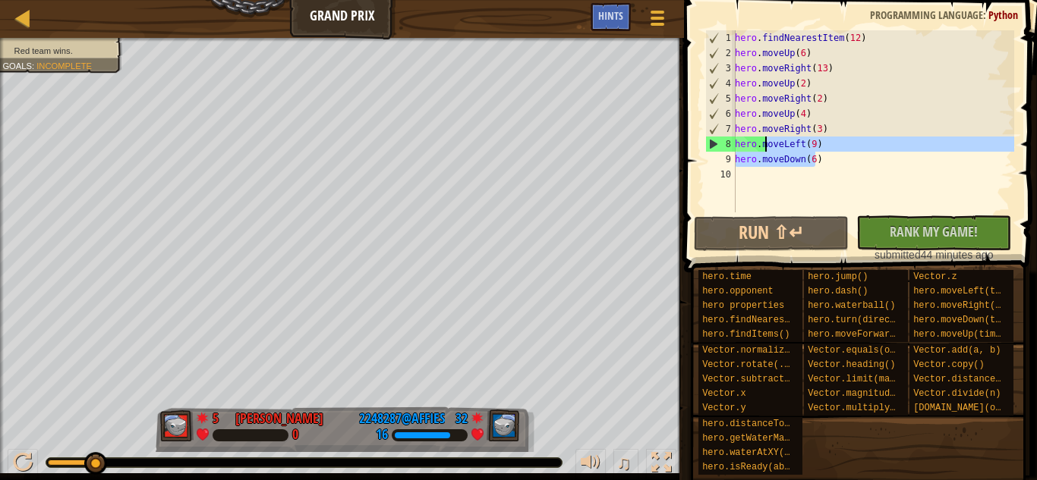
drag, startPoint x: 818, startPoint y: 153, endPoint x: 753, endPoint y: 142, distance: 66.1
click at [753, 142] on div "hero . findNearestItem ( 12 ) hero . moveUp ( 6 ) hero . moveRight ( 13 ) hero …" at bounding box center [873, 136] width 282 height 213
click at [755, 143] on div "hero . findNearestItem ( 12 ) hero . moveUp ( 6 ) hero . moveRight ( 13 ) hero …" at bounding box center [873, 121] width 282 height 182
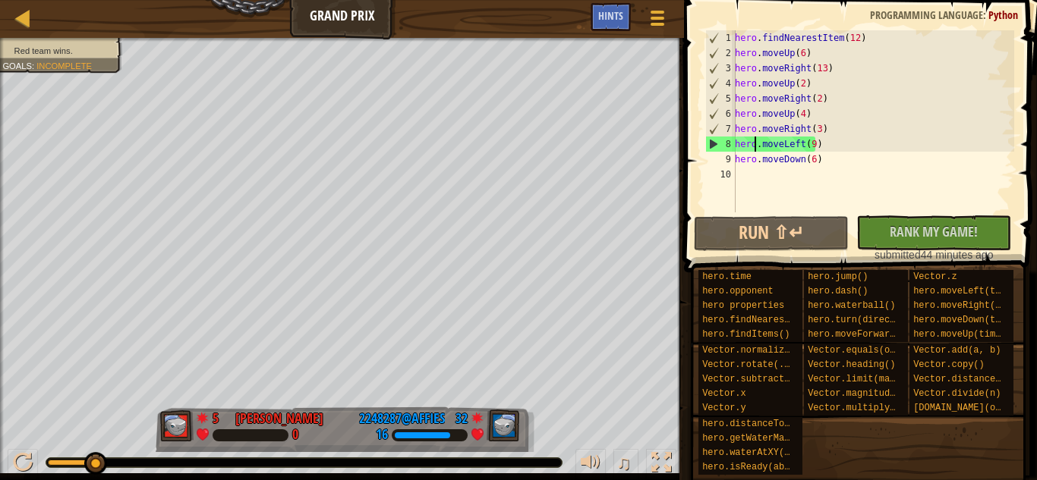
click at [814, 128] on div "hero . findNearestItem ( 12 ) hero . moveUp ( 6 ) hero . moveRight ( 13 ) hero …" at bounding box center [873, 136] width 282 height 213
drag, startPoint x: 93, startPoint y: 461, endPoint x: 216, endPoint y: 455, distance: 123.1
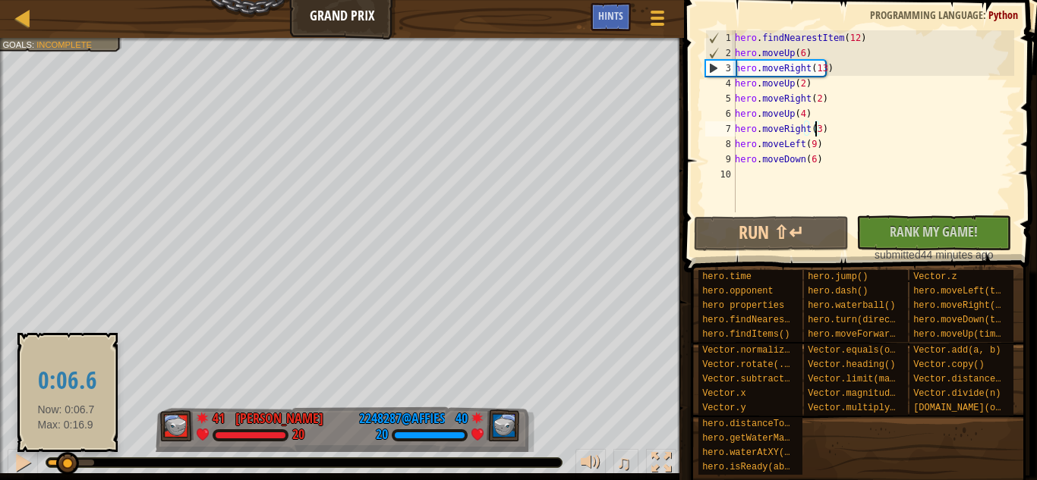
drag, startPoint x: 92, startPoint y: 464, endPoint x: 48, endPoint y: 465, distance: 44.0
click at [56, 465] on div at bounding box center [67, 463] width 23 height 23
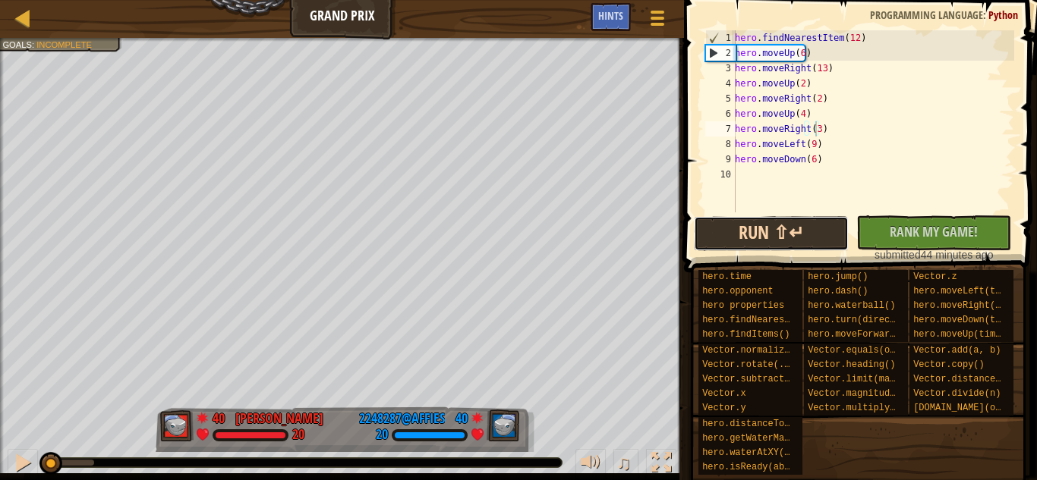
click at [749, 225] on button "Run ⇧↵" at bounding box center [771, 233] width 155 height 35
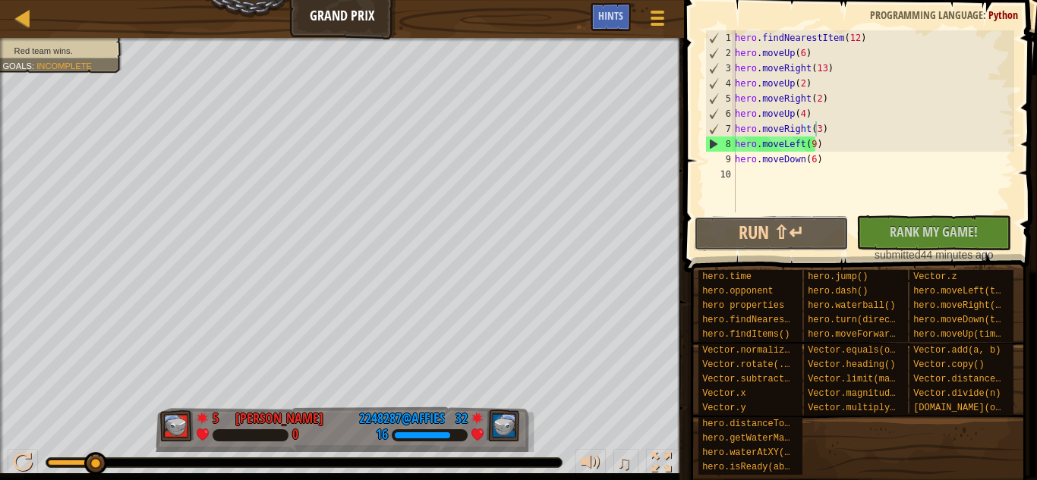
drag, startPoint x: 705, startPoint y: 227, endPoint x: 700, endPoint y: 132, distance: 95.0
click at [700, 132] on div "hero.moveRight(3) 1 2 3 4 5 6 7 8 9 10 hero . findNearestItem ( 12 ) hero . mov…" at bounding box center [858, 166] width 358 height 317
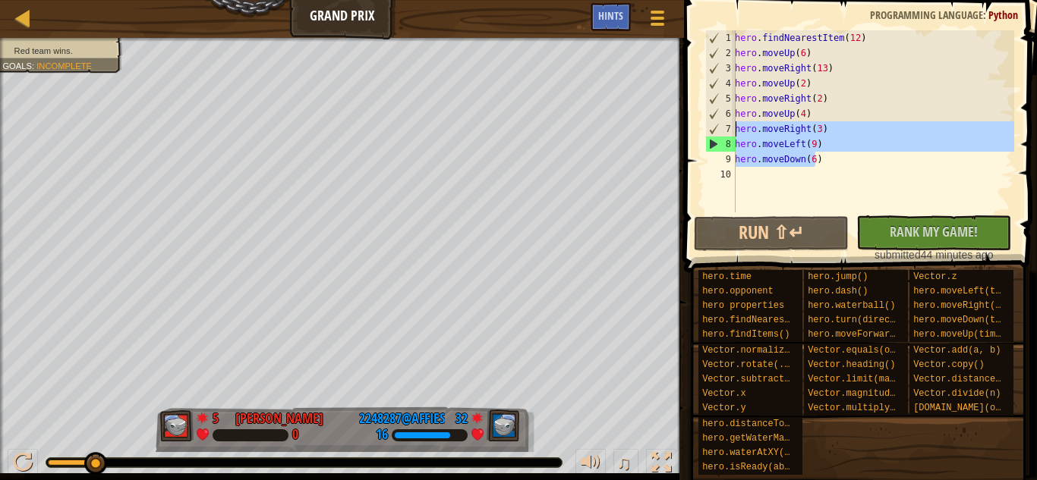
drag, startPoint x: 824, startPoint y: 159, endPoint x: 732, endPoint y: 129, distance: 96.5
click at [732, 129] on div "hero.moveRight(3) 1 2 3 4 5 6 7 8 9 10 hero . findNearestItem ( 12 ) hero . mov…" at bounding box center [858, 121] width 312 height 182
type textarea "hero.moveRight(3) hero.moveLeft(9)"
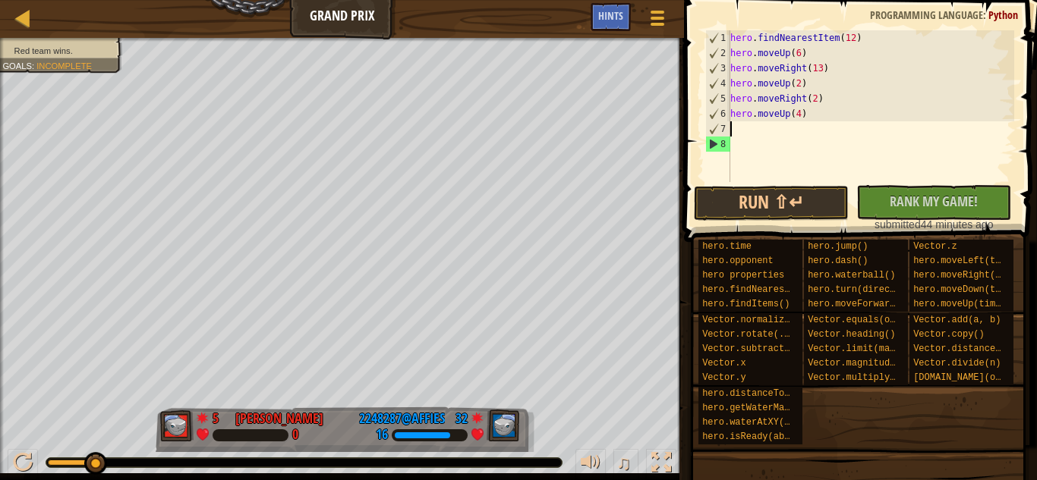
scroll to position [7, 0]
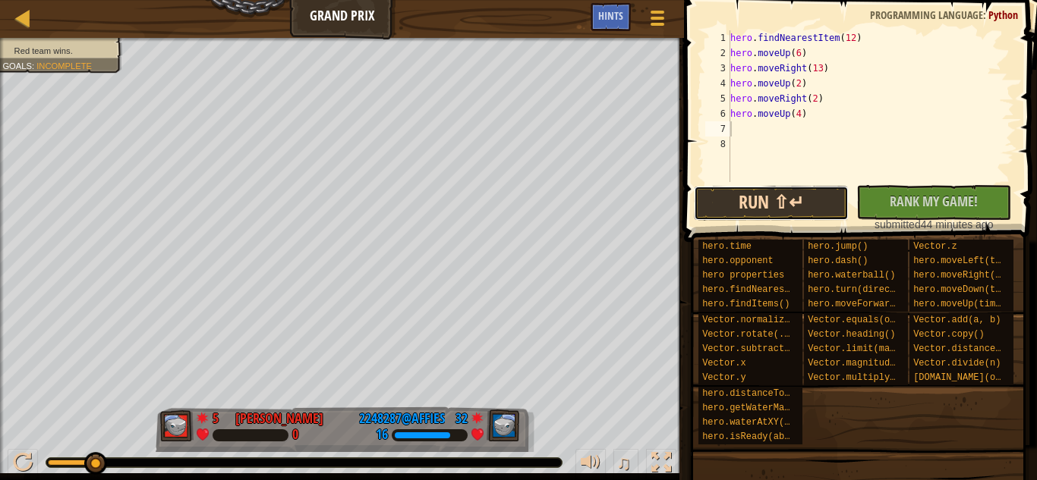
click at [784, 204] on button "Run ⇧↵" at bounding box center [771, 203] width 155 height 35
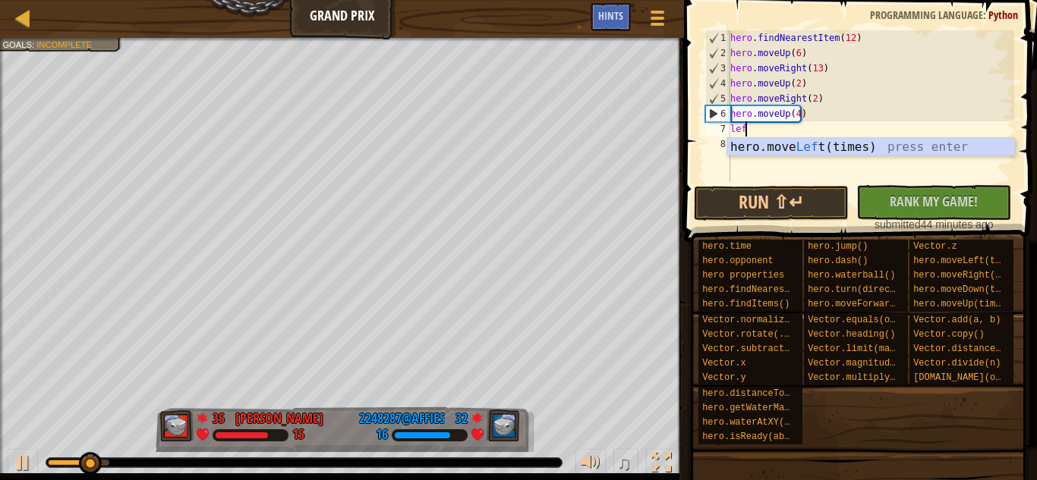
scroll to position [7, 1]
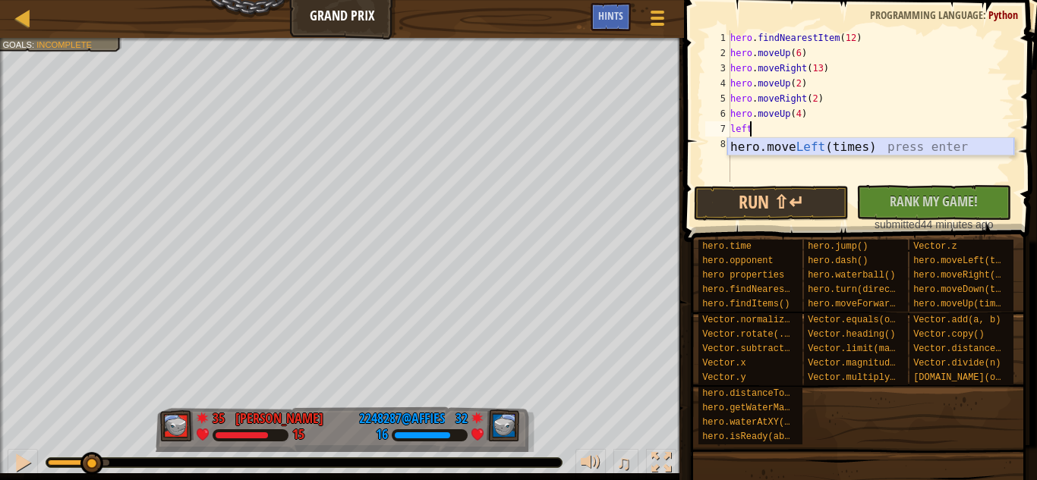
click at [775, 145] on div "hero.move Left (times) press enter" at bounding box center [870, 165] width 287 height 55
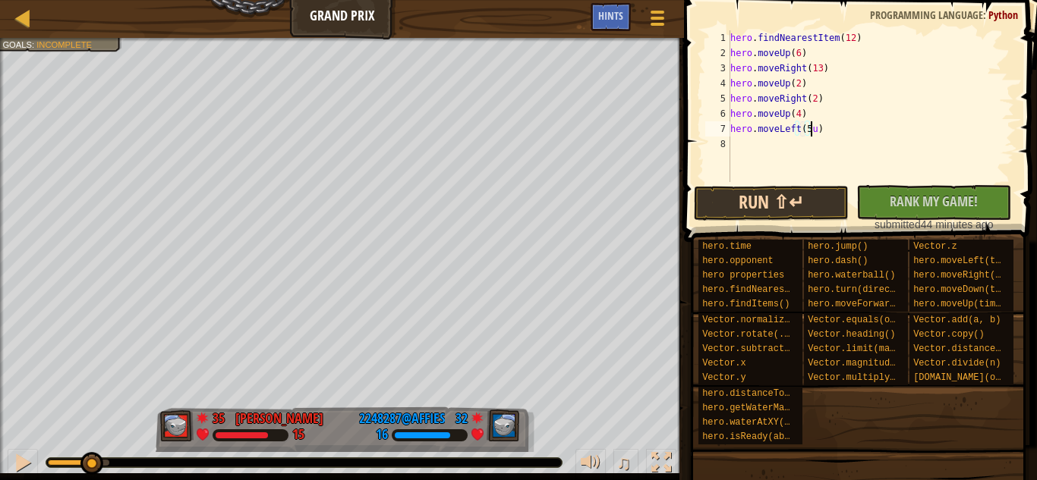
scroll to position [7, 6]
type textarea "hero.moveLeft(5)"
click at [775, 138] on div "hero . findNearestItem ( 12 ) hero . moveUp ( 6 ) hero . moveRight ( 13 ) hero …" at bounding box center [870, 121] width 287 height 182
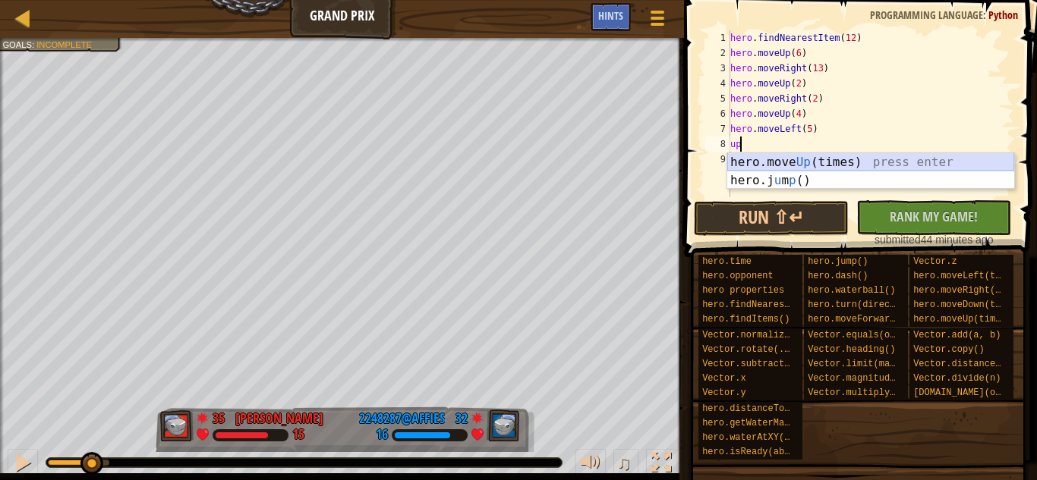
click at [766, 164] on div "hero.move Up (times) press enter hero.j u m p () press enter" at bounding box center [870, 189] width 287 height 73
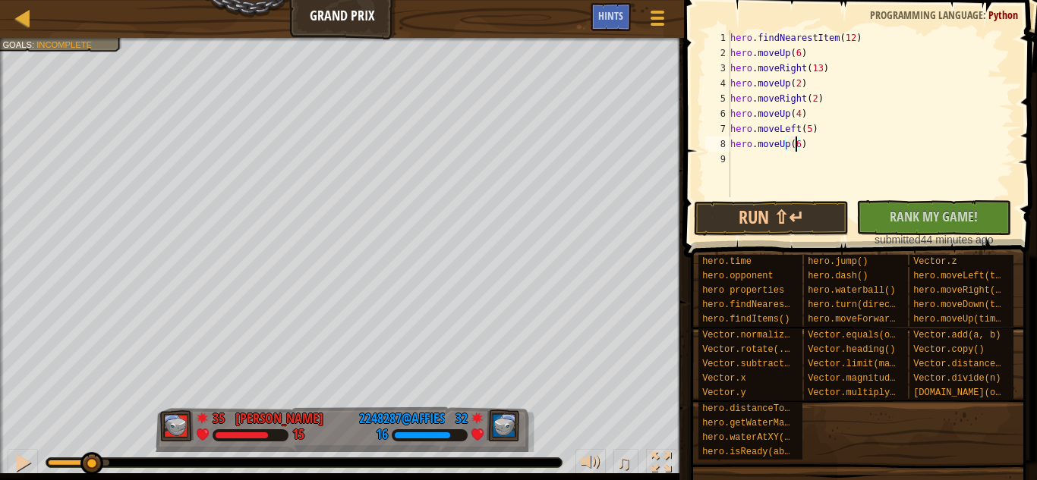
scroll to position [7, 5]
click at [744, 213] on button "Run ⇧↵" at bounding box center [771, 218] width 155 height 35
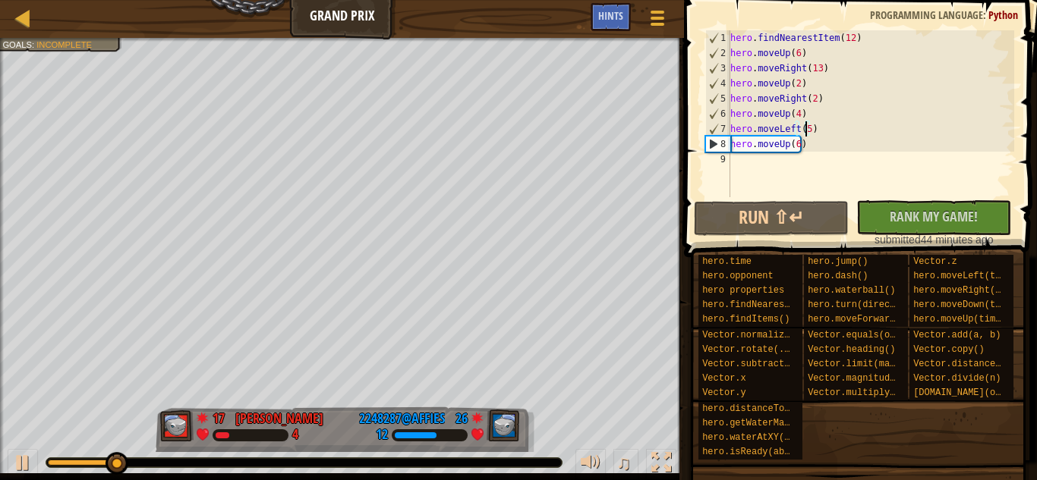
click at [805, 126] on div "hero . findNearestItem ( 12 ) hero . moveUp ( 6 ) hero . moveRight ( 13 ) hero …" at bounding box center [870, 128] width 287 height 197
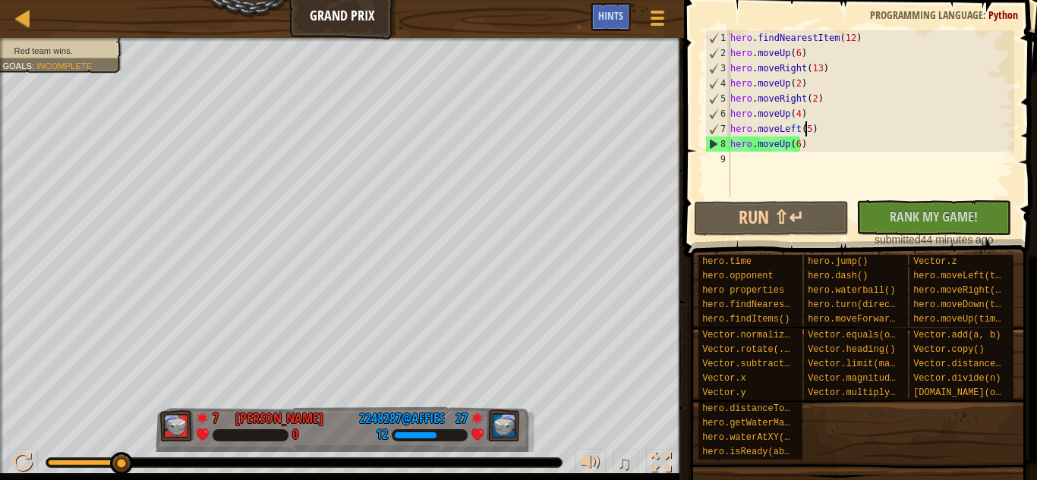
scroll to position [7, 6]
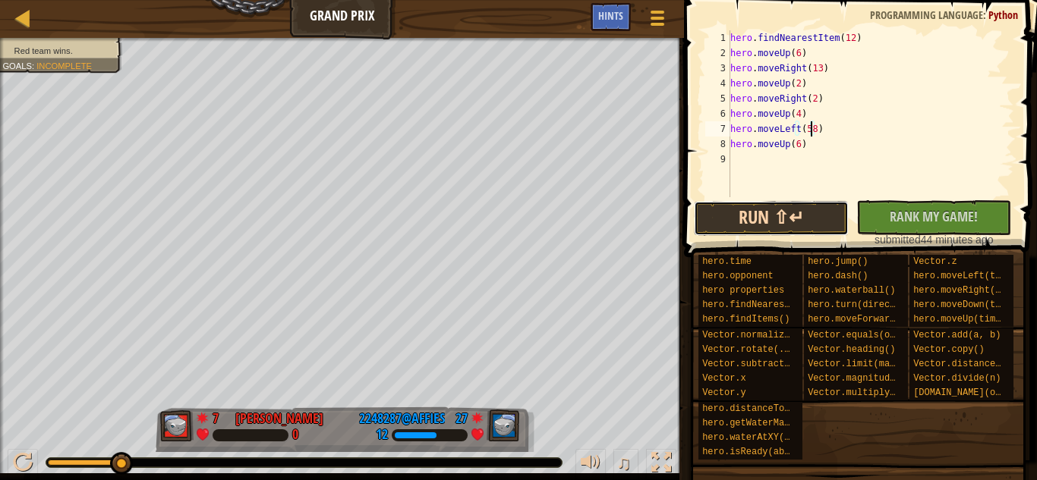
click at [764, 209] on button "Run ⇧↵" at bounding box center [771, 218] width 155 height 35
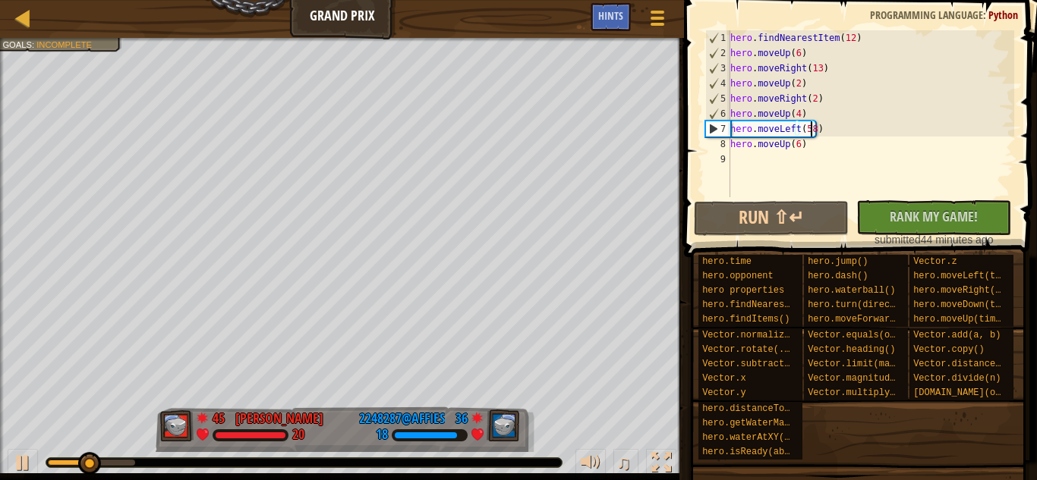
click at [805, 132] on div "hero . findNearestItem ( 12 ) hero . moveUp ( 6 ) hero . moveRight ( 13 ) hero …" at bounding box center [870, 128] width 287 height 197
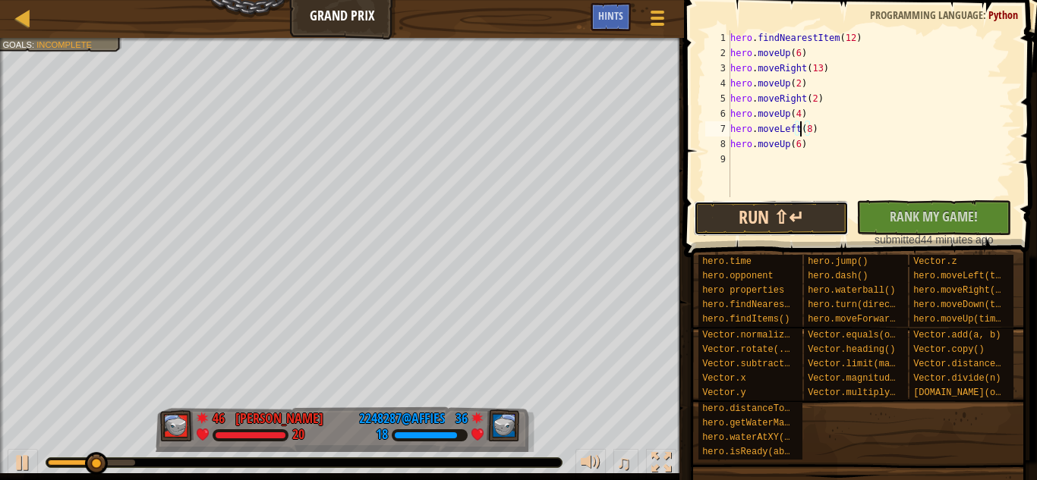
click at [764, 225] on button "Run ⇧↵" at bounding box center [771, 218] width 155 height 35
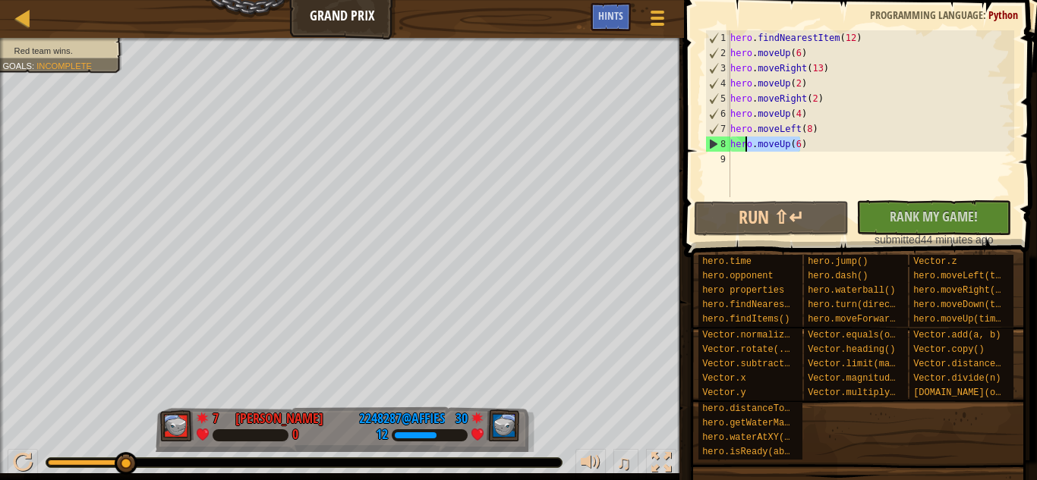
drag, startPoint x: 807, startPoint y: 148, endPoint x: 724, endPoint y: 149, distance: 82.7
click at [724, 149] on div "hero.moveLeft(8) 1 2 3 4 5 6 7 8 9 hero . findNearestItem ( 12 ) hero . moveUp …" at bounding box center [858, 113] width 312 height 167
type textarea "hero.moveUp(6)"
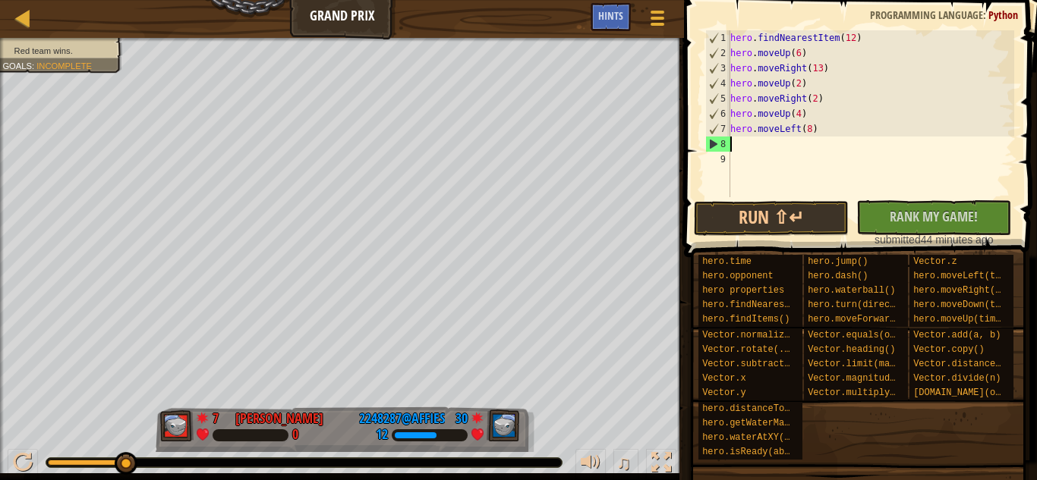
scroll to position [7, 0]
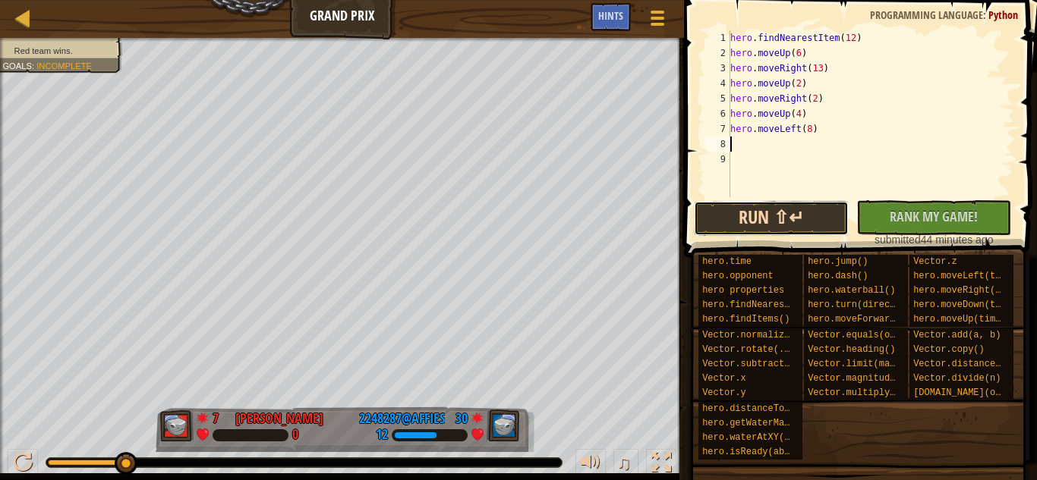
click at [737, 226] on button "Run ⇧↵" at bounding box center [771, 218] width 155 height 35
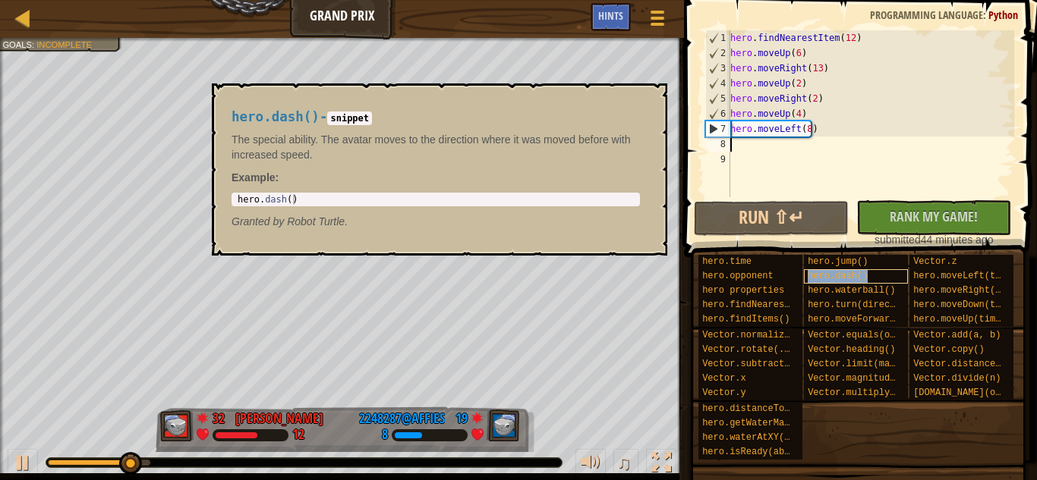
click at [853, 280] on span "hero.dash()" at bounding box center [838, 276] width 60 height 11
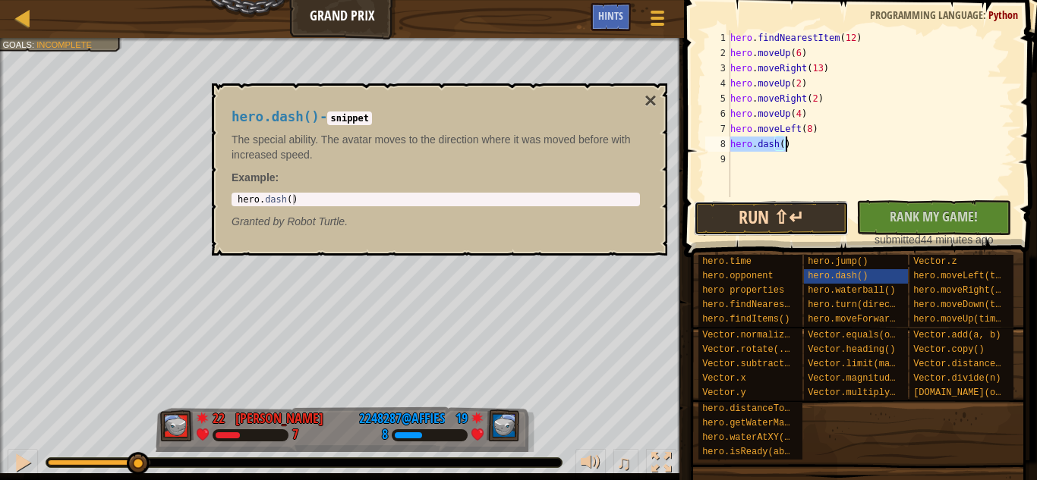
click at [811, 216] on button "Run ⇧↵" at bounding box center [771, 218] width 155 height 35
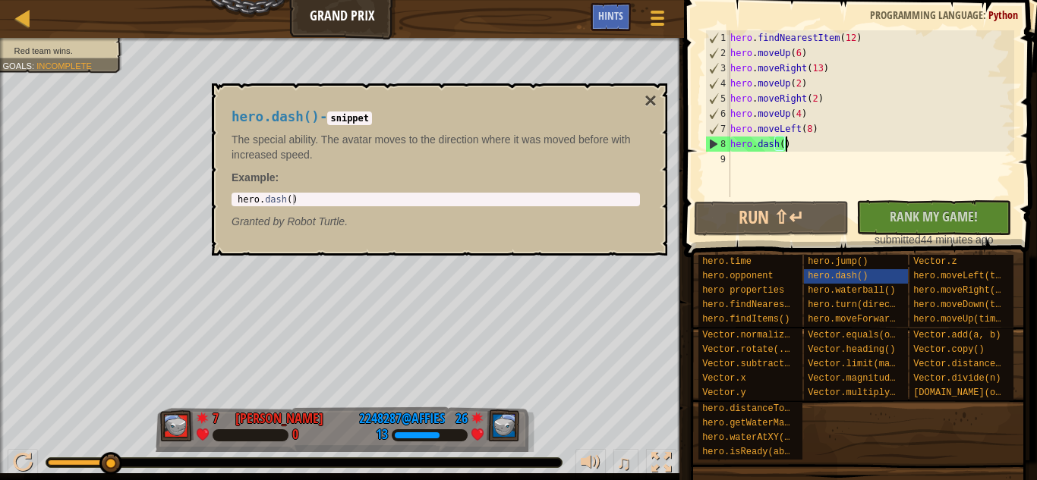
click at [814, 128] on div "hero . findNearestItem ( 12 ) hero . moveUp ( 6 ) hero . moveRight ( 13 ) hero …" at bounding box center [870, 128] width 287 height 197
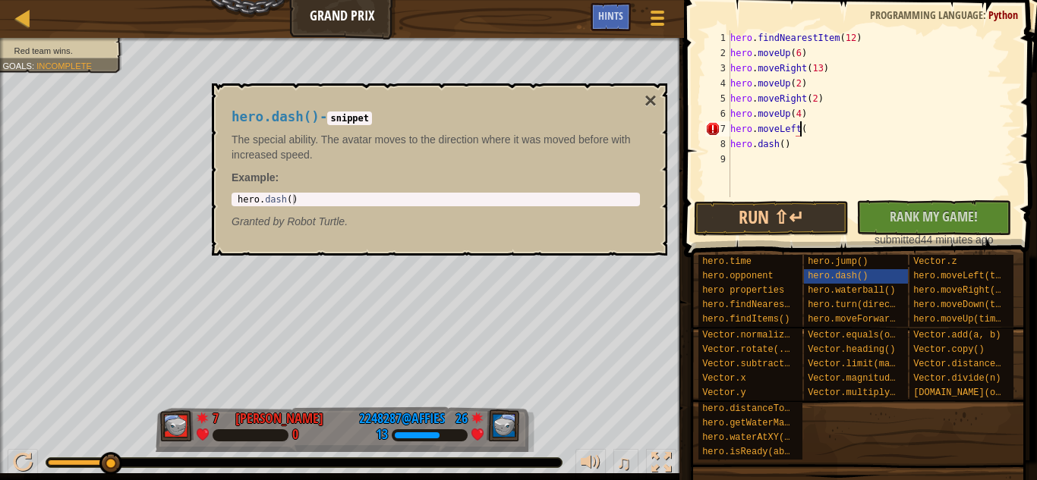
type textarea "hero.moveLeft(4"
type textarea "hero.moveLeft(4)"
click at [792, 205] on button "Run ⇧↵" at bounding box center [771, 218] width 155 height 35
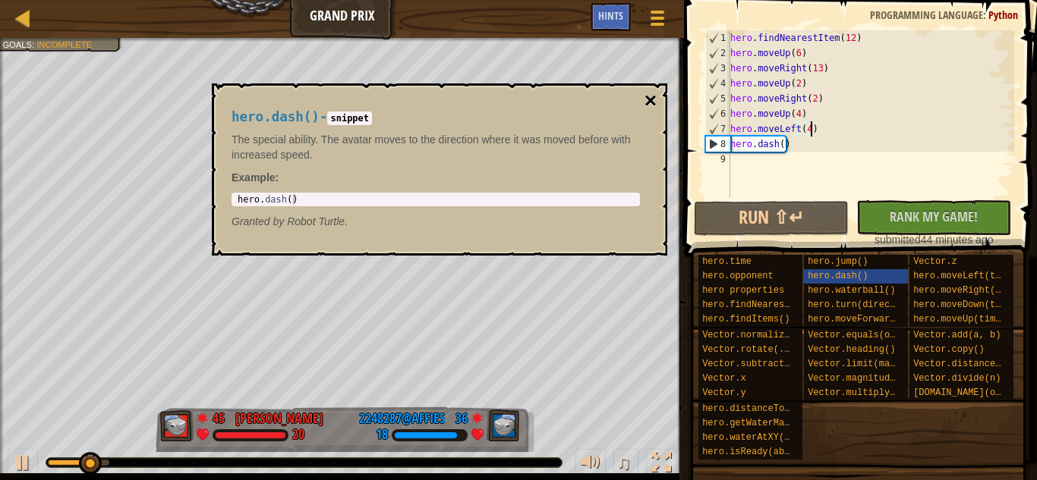
click at [646, 103] on button "×" at bounding box center [650, 100] width 12 height 21
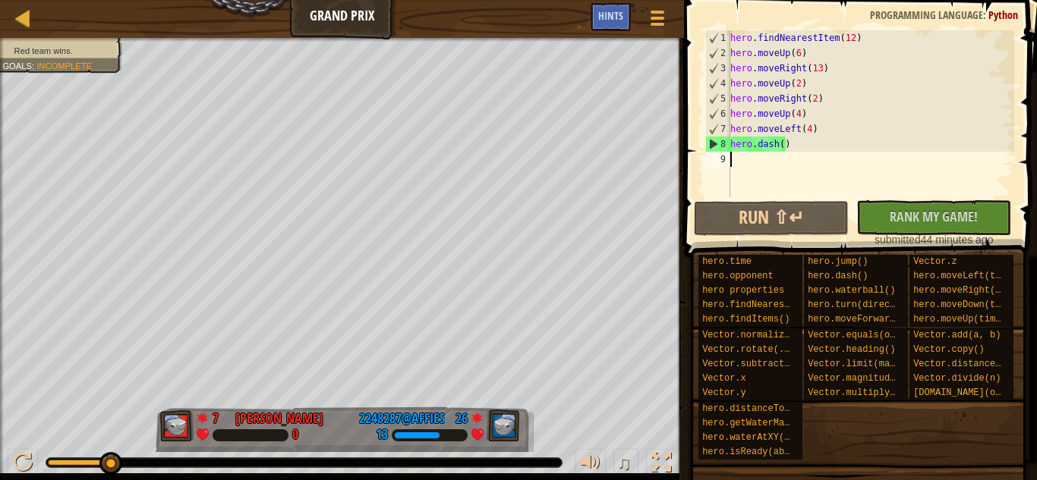
scroll to position [7, 0]
click at [764, 156] on div "hero . findNearestItem ( 12 ) hero . moveUp ( 6 ) hero . moveRight ( 13 ) hero …" at bounding box center [870, 128] width 287 height 197
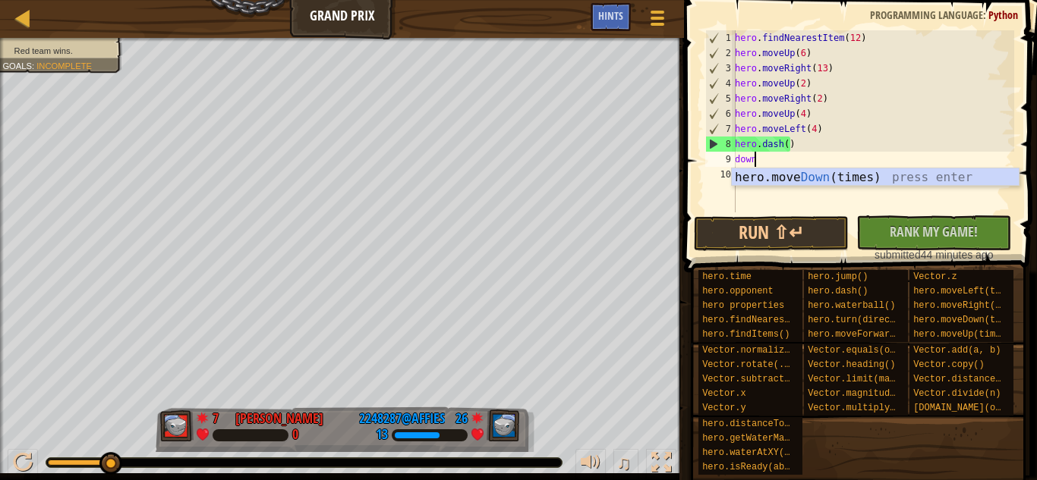
scroll to position [7, 1]
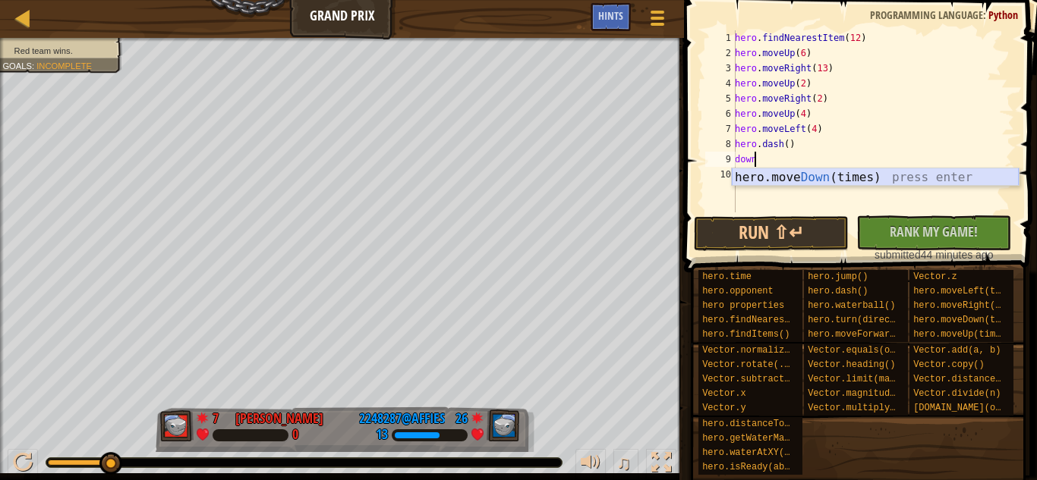
click at [773, 172] on div "hero.move Down (times) press enter" at bounding box center [875, 196] width 287 height 55
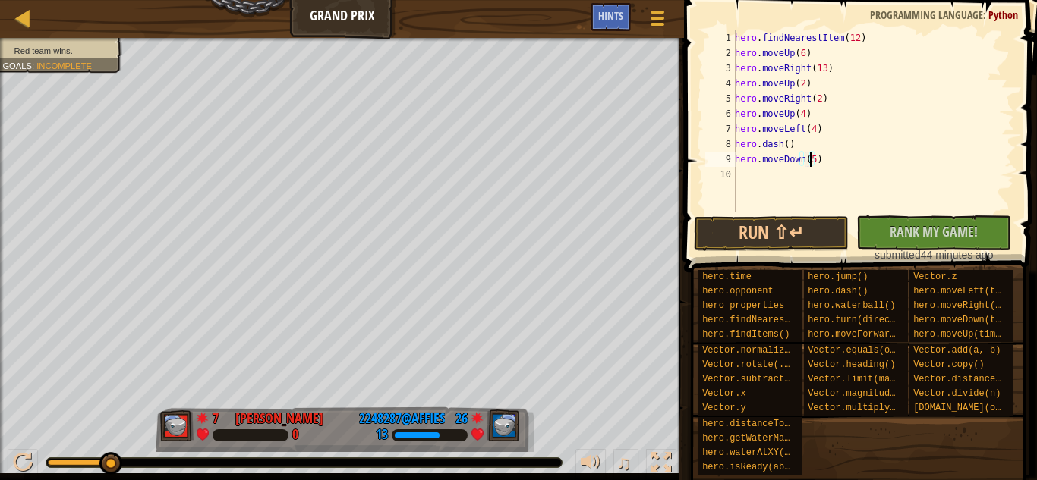
scroll to position [7, 5]
type textarea "hero.moveDown(5)"
click at [757, 241] on button "Run ⇧↵" at bounding box center [771, 233] width 155 height 35
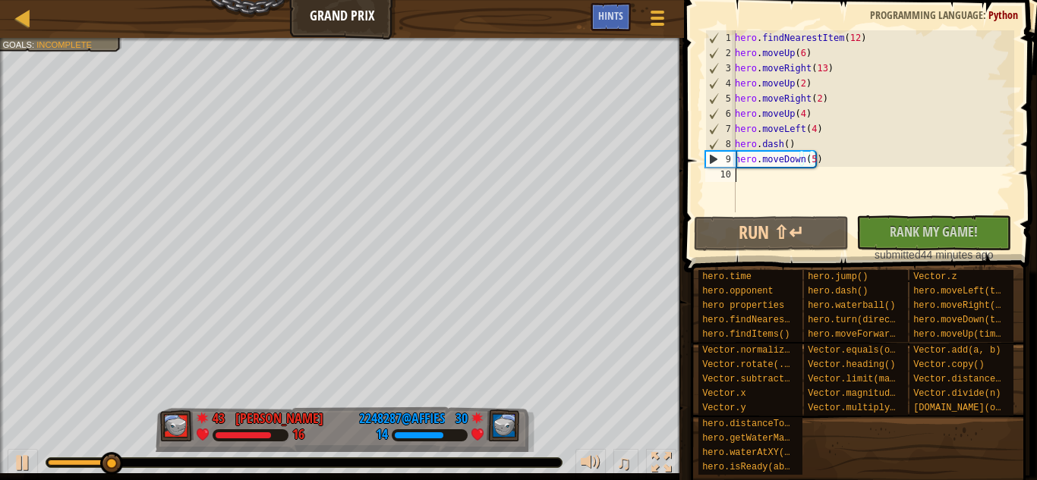
click at [798, 172] on div "hero . findNearestItem ( 12 ) hero . moveUp ( 6 ) hero . moveRight ( 13 ) hero …" at bounding box center [873, 136] width 282 height 213
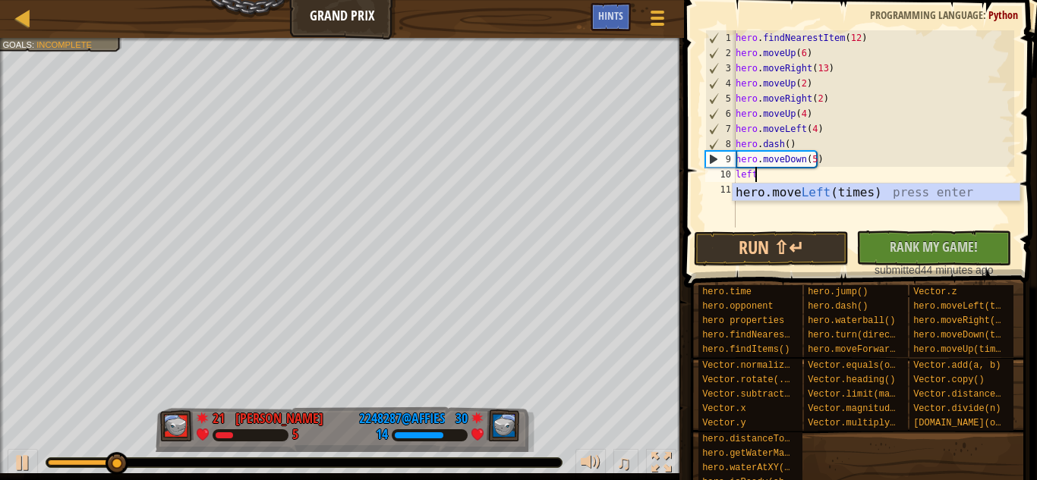
scroll to position [7, 1]
click at [763, 188] on div "hero.move Left (times) press enter" at bounding box center [875, 211] width 287 height 55
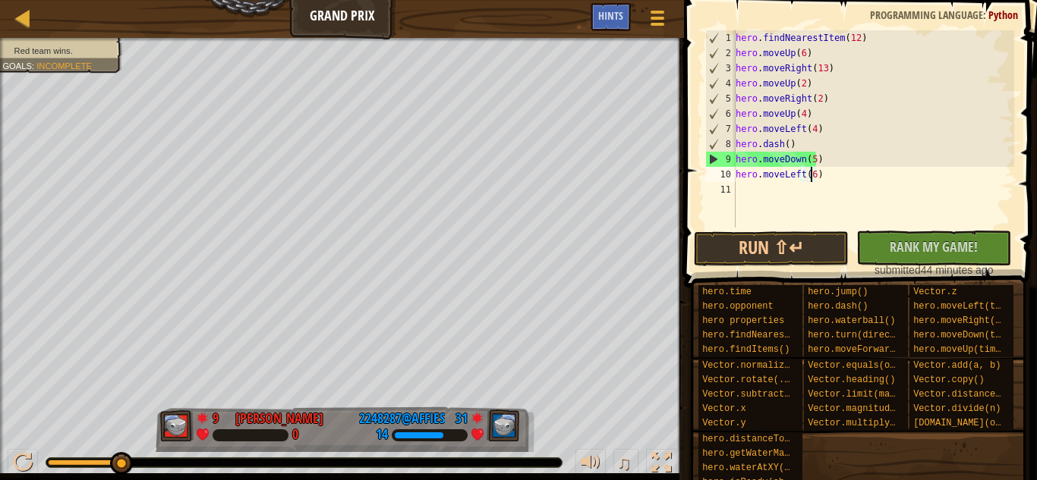
scroll to position [7, 5]
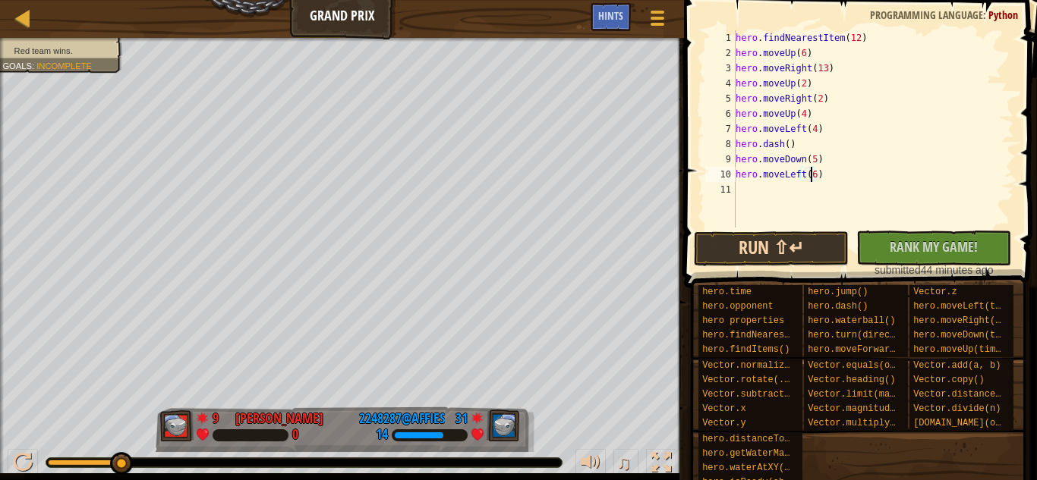
type textarea "hero.moveLeft(6)"
click at [789, 251] on button "Run ⇧↵" at bounding box center [771, 249] width 155 height 35
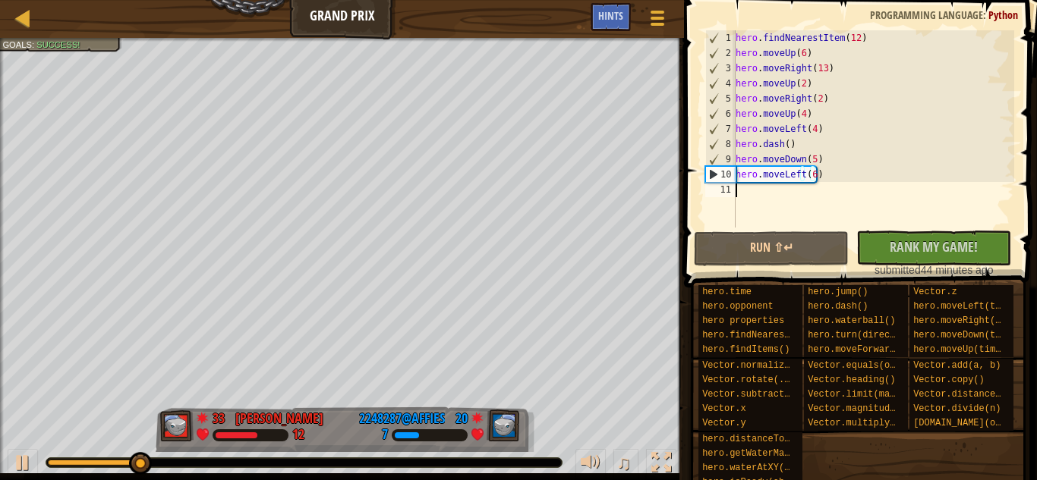
click at [772, 190] on div "hero . findNearestItem ( 12 ) hero . moveUp ( 6 ) hero . moveRight ( 13 ) hero …" at bounding box center [873, 144] width 282 height 228
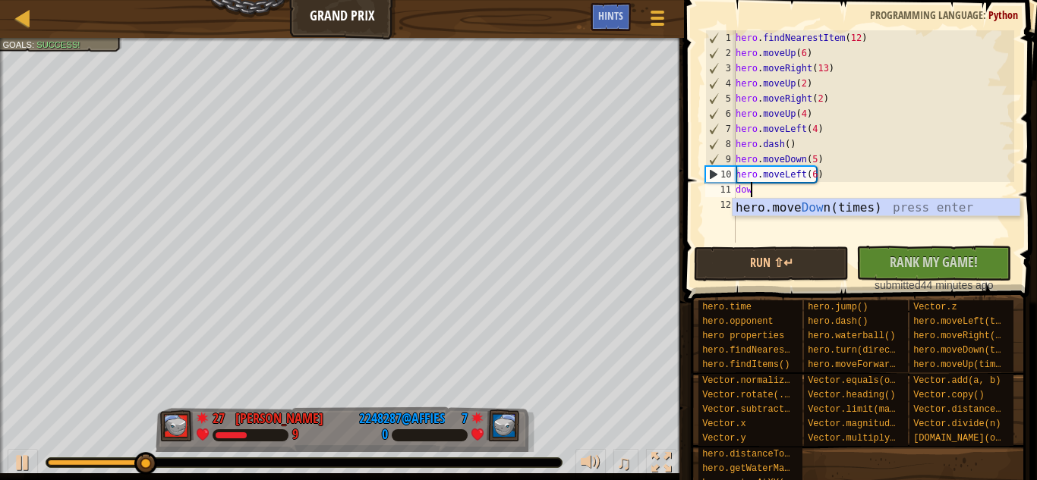
scroll to position [7, 1]
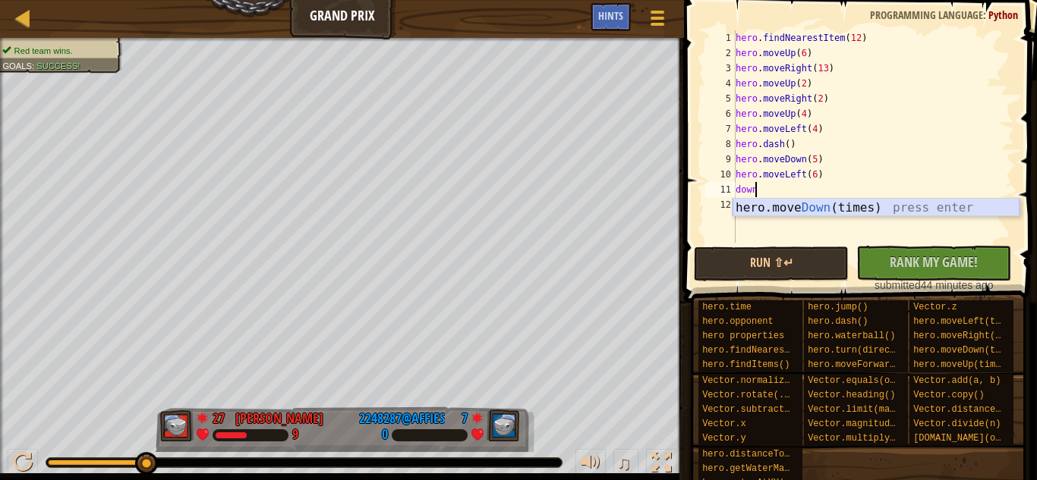
click at [766, 209] on div "hero.move Down (times) press enter" at bounding box center [875, 226] width 287 height 55
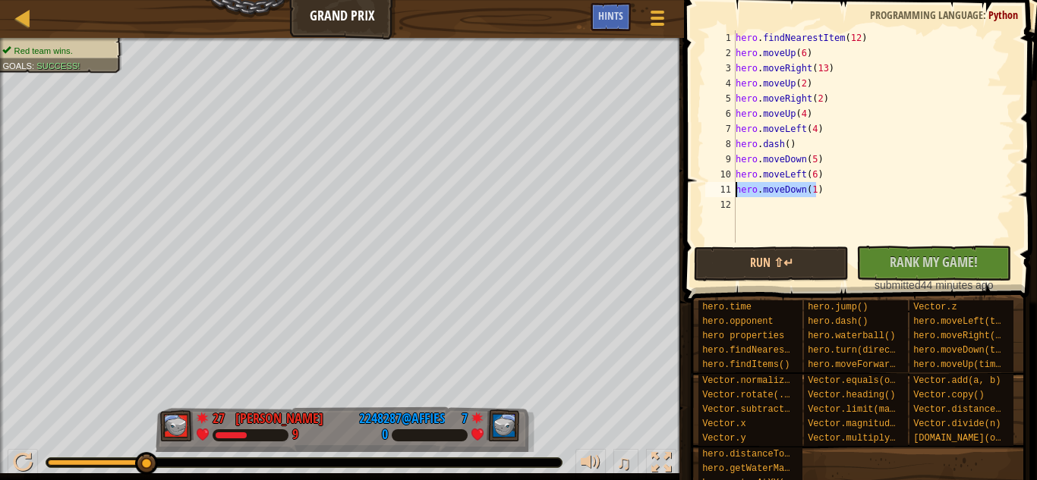
drag, startPoint x: 827, startPoint y: 194, endPoint x: 720, endPoint y: 186, distance: 108.0
click at [720, 186] on div "hero.moveDown(1) 1 2 3 4 5 6 7 8 9 10 11 12 hero . findNearestItem ( 12 ) hero …" at bounding box center [858, 136] width 312 height 213
click at [753, 181] on div "hero . findNearestItem ( 12 ) hero . moveUp ( 6 ) hero . moveRight ( 13 ) hero …" at bounding box center [873, 151] width 282 height 243
click at [751, 191] on div "hero . findNearestItem ( 12 ) hero . moveUp ( 6 ) hero . moveRight ( 13 ) hero …" at bounding box center [873, 151] width 282 height 243
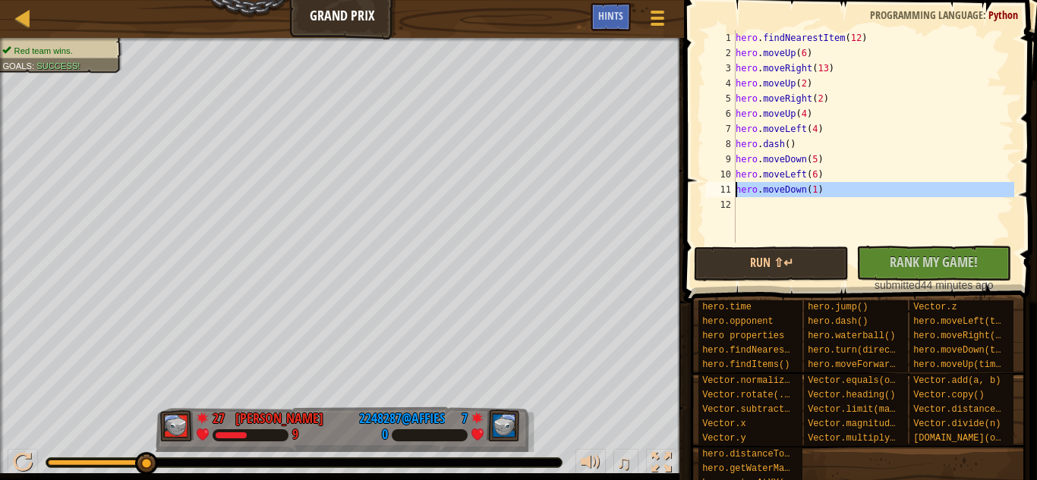
click at [751, 191] on div "hero . findNearestItem ( 12 ) hero . moveUp ( 6 ) hero . moveRight ( 13 ) hero …" at bounding box center [873, 151] width 282 height 243
type textarea "hero.moveDown(1)"
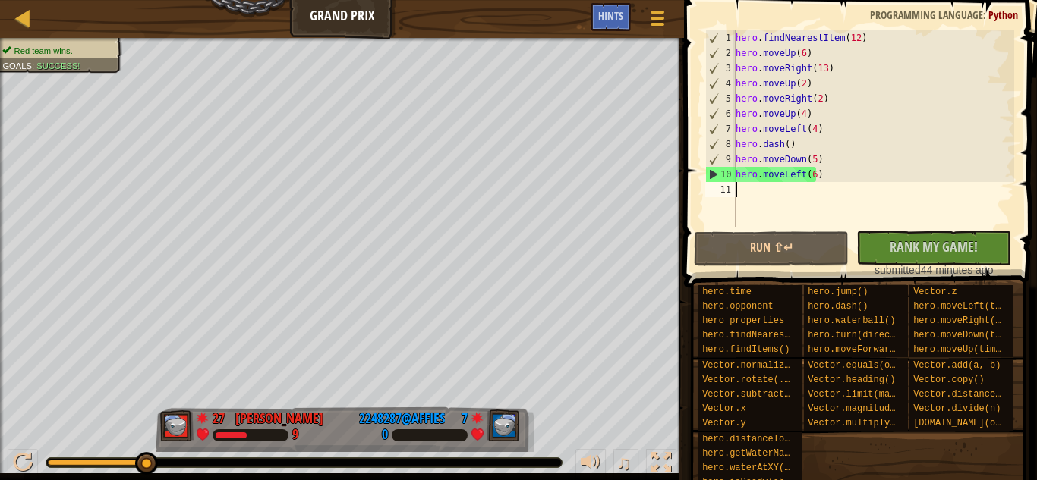
type textarea "hero.moveLeft(6)"
drag, startPoint x: 827, startPoint y: 176, endPoint x: 700, endPoint y: 28, distance: 194.9
drag, startPoint x: 700, startPoint y: 28, endPoint x: 938, endPoint y: 212, distance: 300.9
click at [938, 212] on div "hero . findNearestItem ( 12 ) hero . moveUp ( 6 ) hero . moveRight ( 13 ) hero …" at bounding box center [873, 144] width 282 height 228
click at [769, 247] on button "Run ⇧↵" at bounding box center [771, 249] width 155 height 35
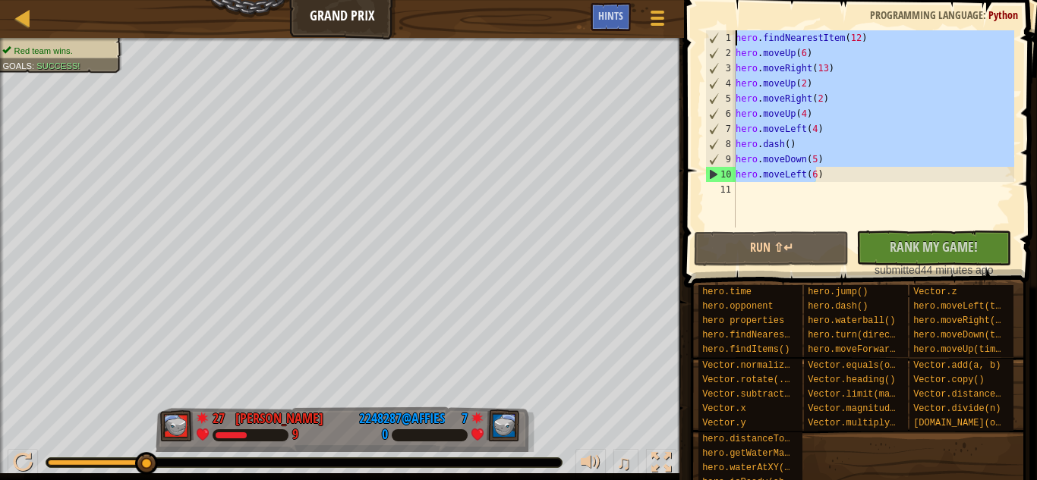
drag, startPoint x: 834, startPoint y: 175, endPoint x: 709, endPoint y: 15, distance: 203.3
click at [709, 15] on div "1 2 3 4 5 6 7 8 9 10 11 hero . findNearestItem ( 12 ) hero . moveUp ( 6 ) hero …" at bounding box center [858, 174] width 358 height 332
click at [887, 245] on button "No New Code to Rank Rank My Game! Submitting... Submitted for Ranking Failed to…" at bounding box center [933, 248] width 155 height 35
type textarea "hero.findNearestItem(12)"
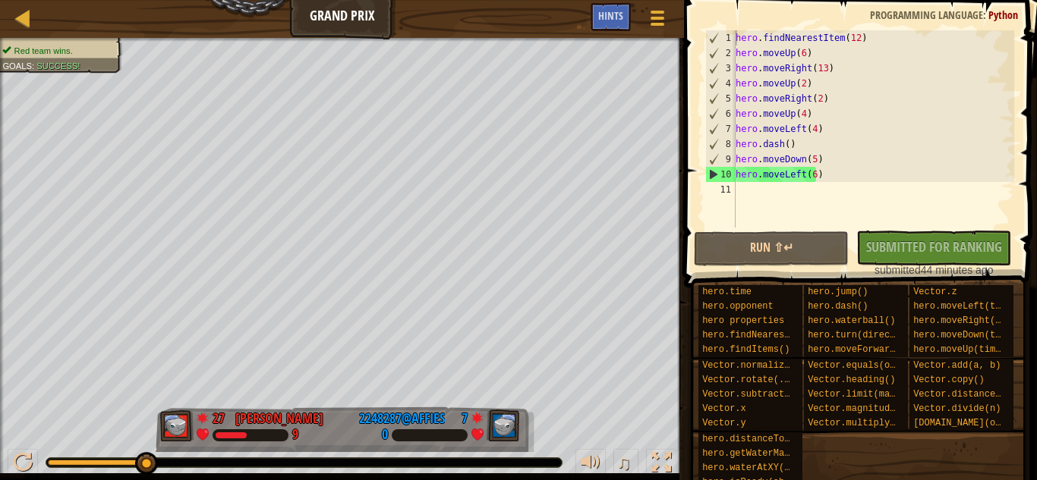
click at [931, 248] on div "No New Code to Rank Rank My Game! Submitting... Submitted for Ranking Failed to…" at bounding box center [926, 254] width 155 height 47
click at [909, 261] on div "No New Code to Rank Rank My Game! Submitting... Submitted for Ranking Failed to…" at bounding box center [926, 254] width 155 height 47
click at [654, 17] on span at bounding box center [657, 18] width 14 height 3
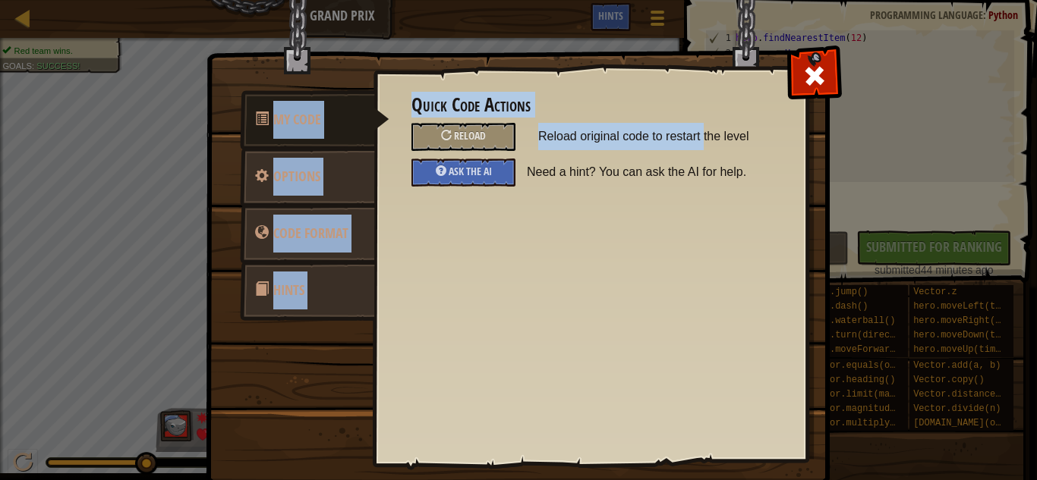
drag, startPoint x: 807, startPoint y: 82, endPoint x: 697, endPoint y: 116, distance: 115.2
click at [697, 116] on div "My Code Options Code Format Hints Quick Code Actions Reload Reload original cod…" at bounding box center [518, 269] width 622 height 433
click at [648, 84] on div "Quick Code Actions Reload Reload original code to restart the level Ask the AI …" at bounding box center [589, 241] width 433 height 376
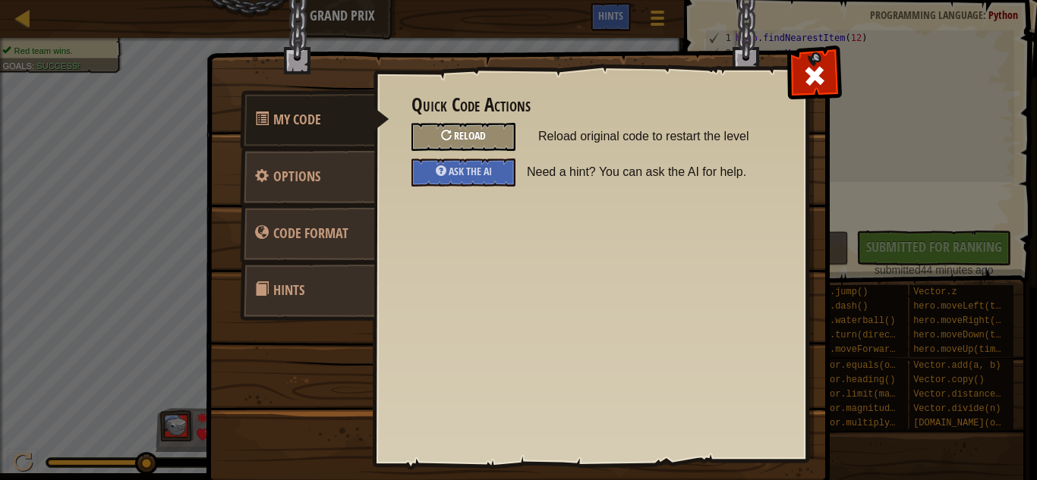
click at [471, 139] on span "Reload" at bounding box center [470, 135] width 32 height 14
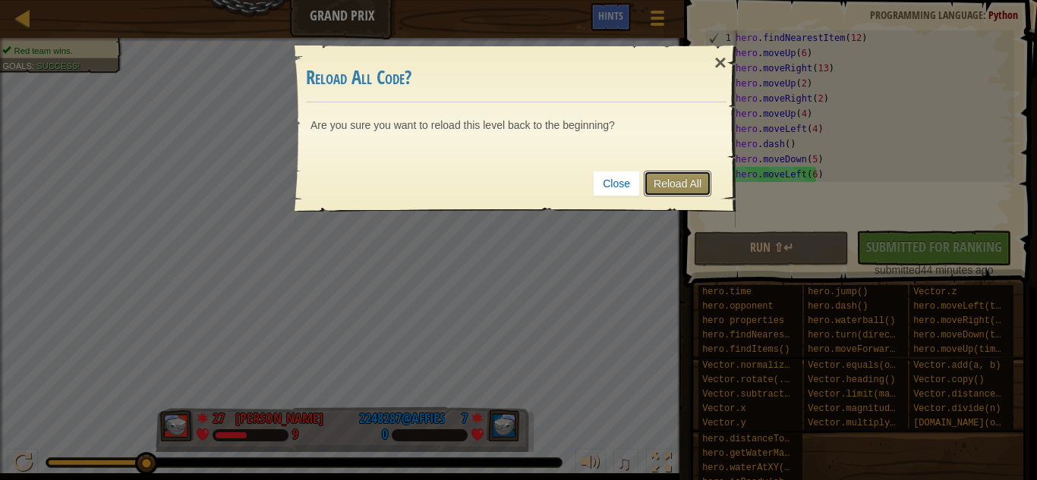
click at [673, 185] on link "Reload All" at bounding box center [678, 184] width 68 height 26
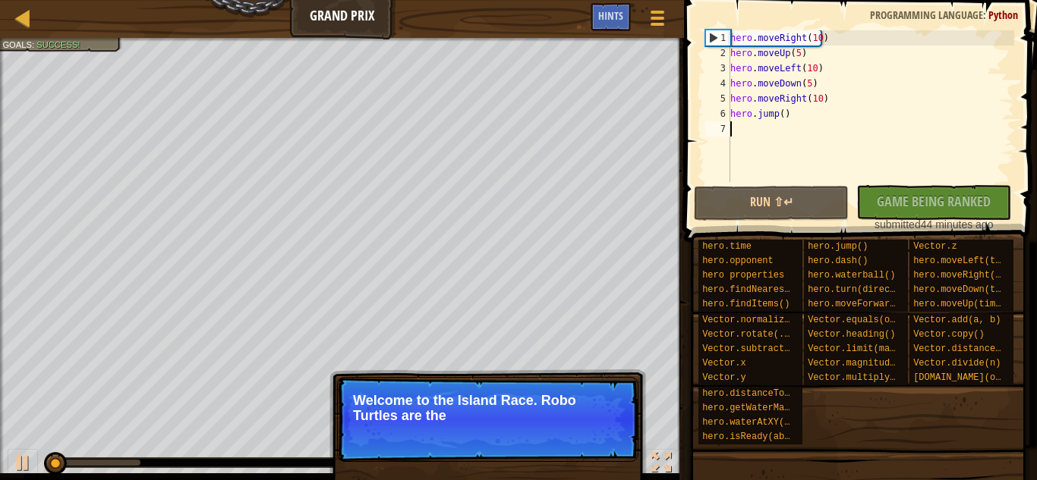
click at [919, 210] on div "No New Code to Rank Rank My Game! Submitting... Submitted for Ranking Failed to…" at bounding box center [926, 208] width 155 height 47
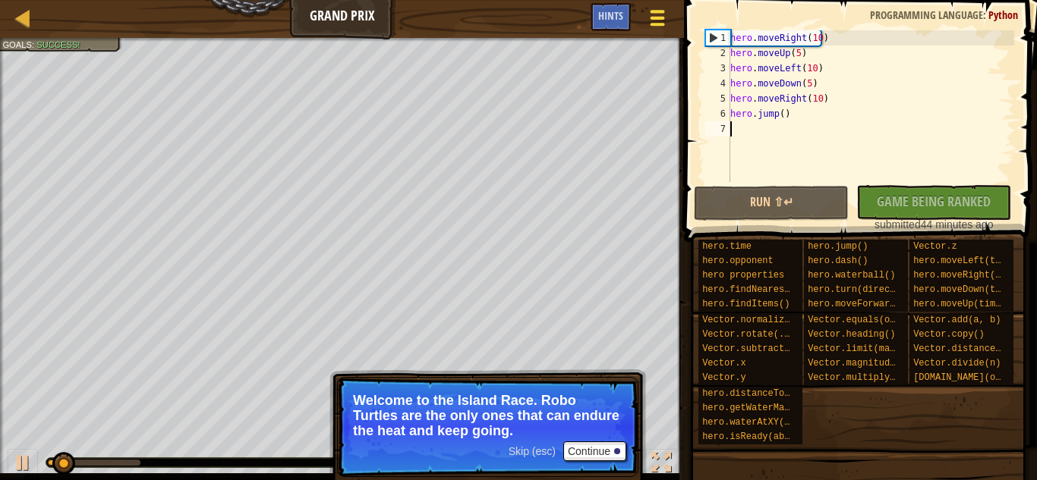
click at [660, 18] on span at bounding box center [657, 18] width 14 height 3
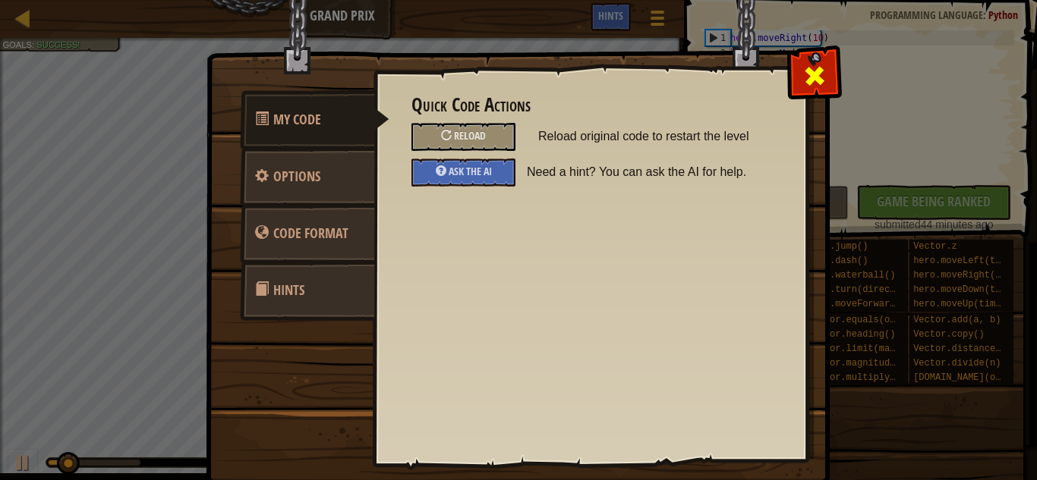
click at [808, 61] on div at bounding box center [814, 73] width 48 height 48
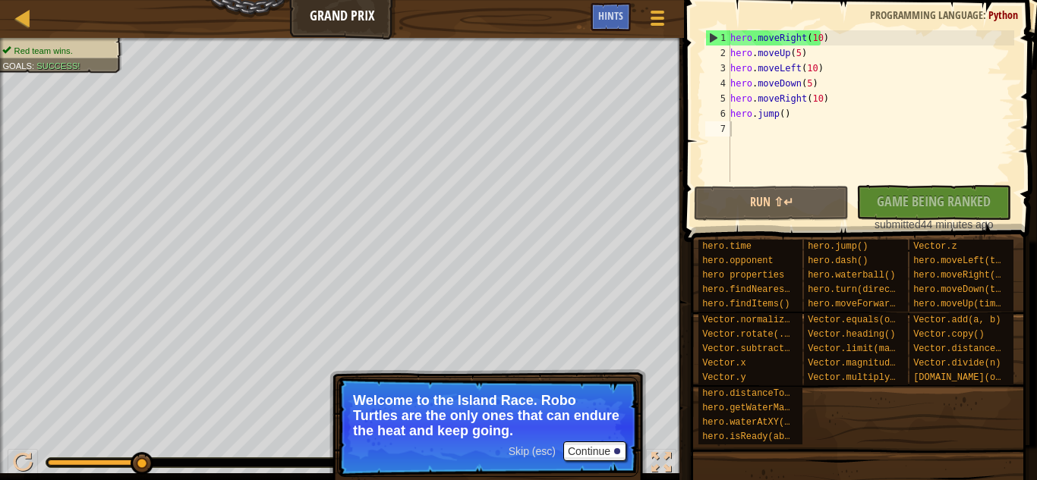
click at [928, 224] on span at bounding box center [858, 448] width 342 height 449
click at [913, 209] on div "No New Code to Rank Rank My Game! Submitting... Submitted for Ranking Failed to…" at bounding box center [926, 208] width 155 height 47
click at [903, 200] on div "No New Code to Rank Rank My Game! Submitting... Submitted for Ranking Failed to…" at bounding box center [926, 208] width 155 height 47
click at [17, 461] on div at bounding box center [23, 463] width 20 height 20
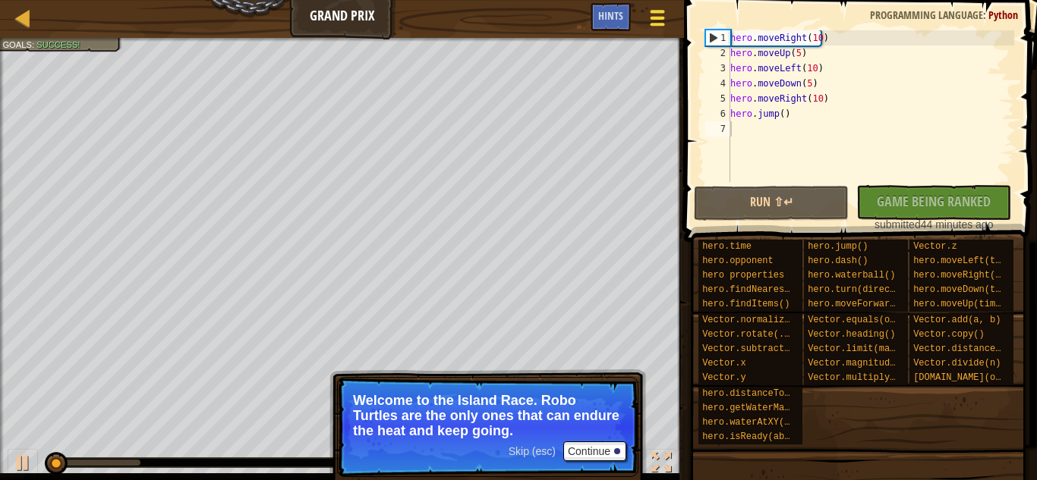
click at [654, 27] on div at bounding box center [657, 18] width 20 height 22
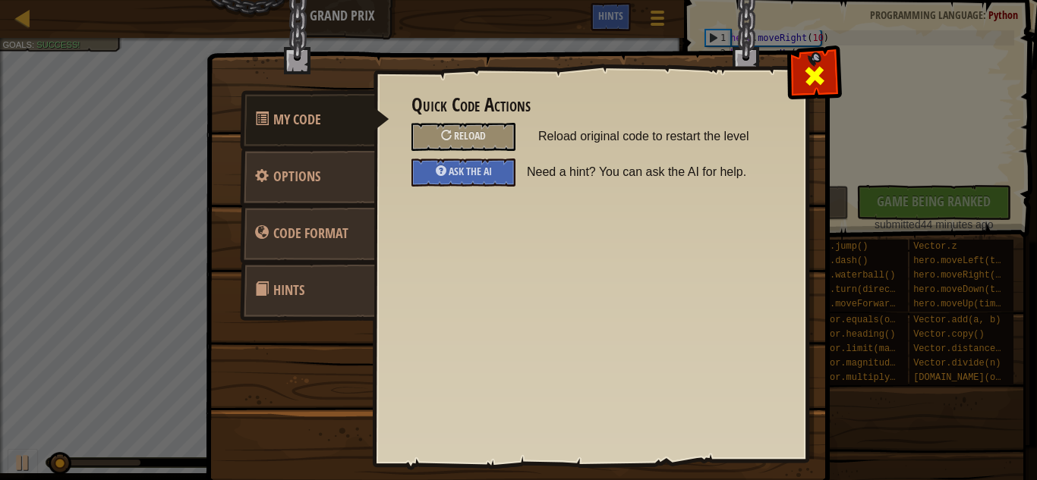
click at [802, 76] on span at bounding box center [814, 76] width 24 height 24
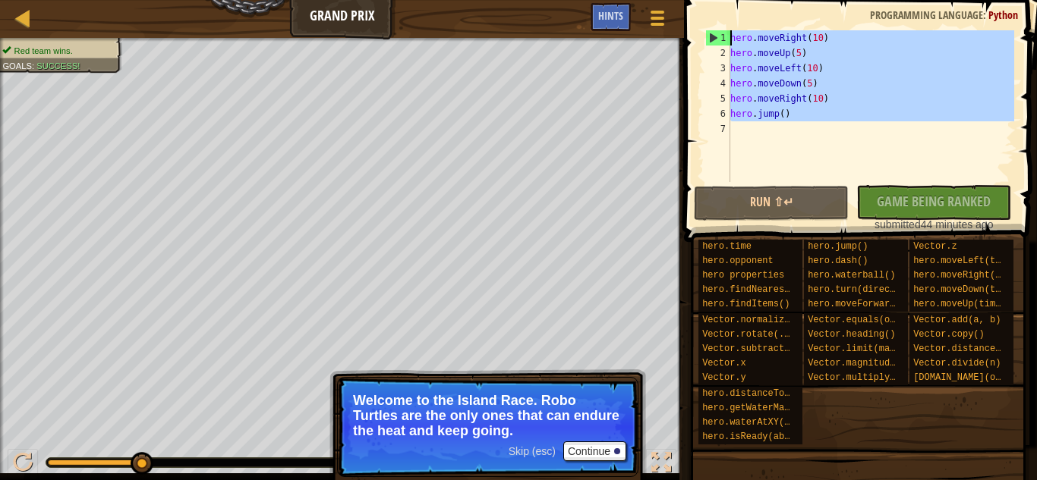
drag, startPoint x: 758, startPoint y: 125, endPoint x: 672, endPoint y: -26, distance: 173.7
click at [672, 0] on html "Ladder Grand Prix Game Menu Done Hints 1 הההההההההההההההההההההההההההההההההההההה…" at bounding box center [518, 0] width 1037 height 0
type textarea "hero.moveRight(10) hero.moveUp(5)"
